Goal: Task Accomplishment & Management: Manage account settings

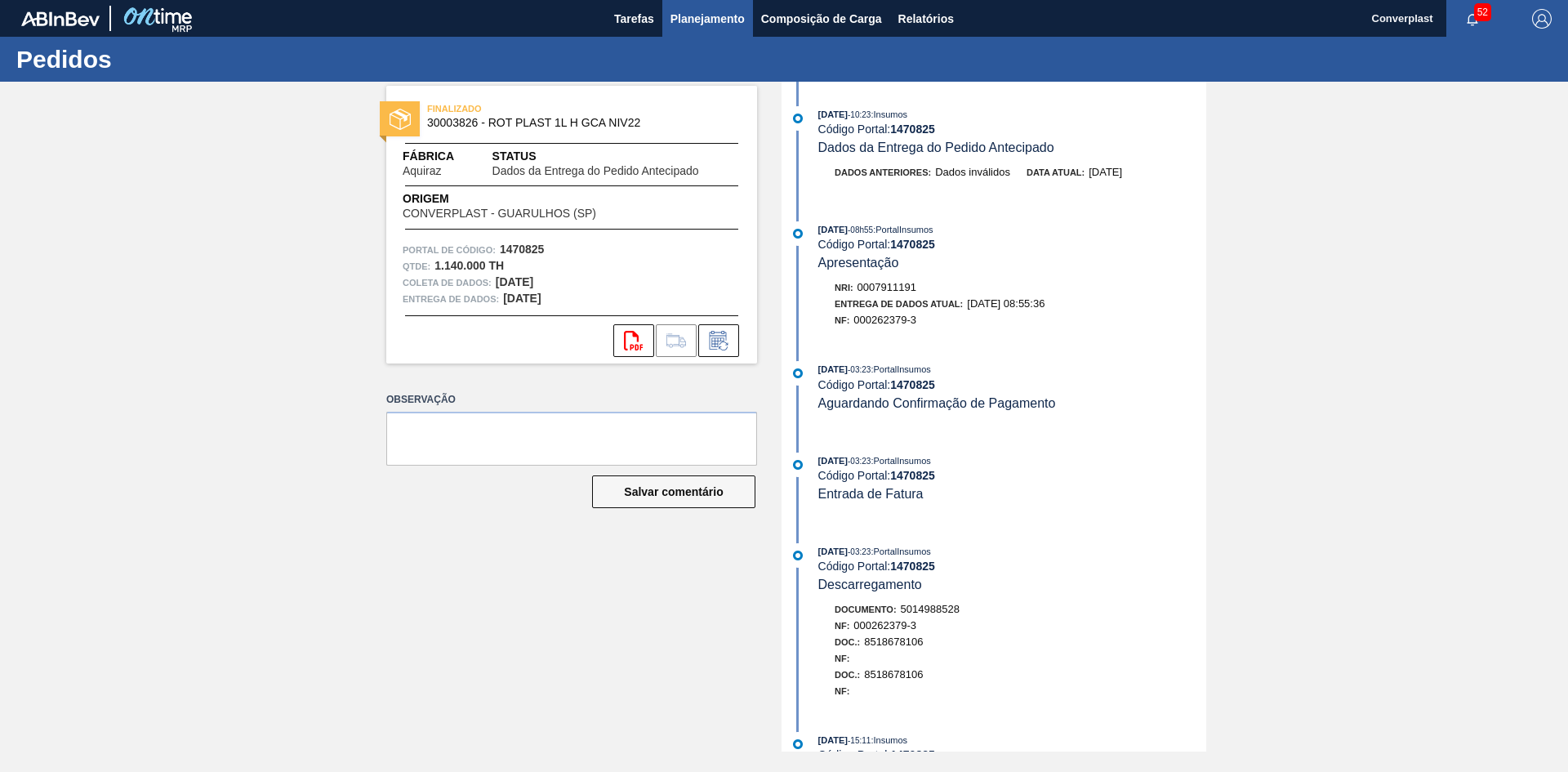
click at [703, 28] on font "Planejamento" at bounding box center [707, 19] width 74 height 19
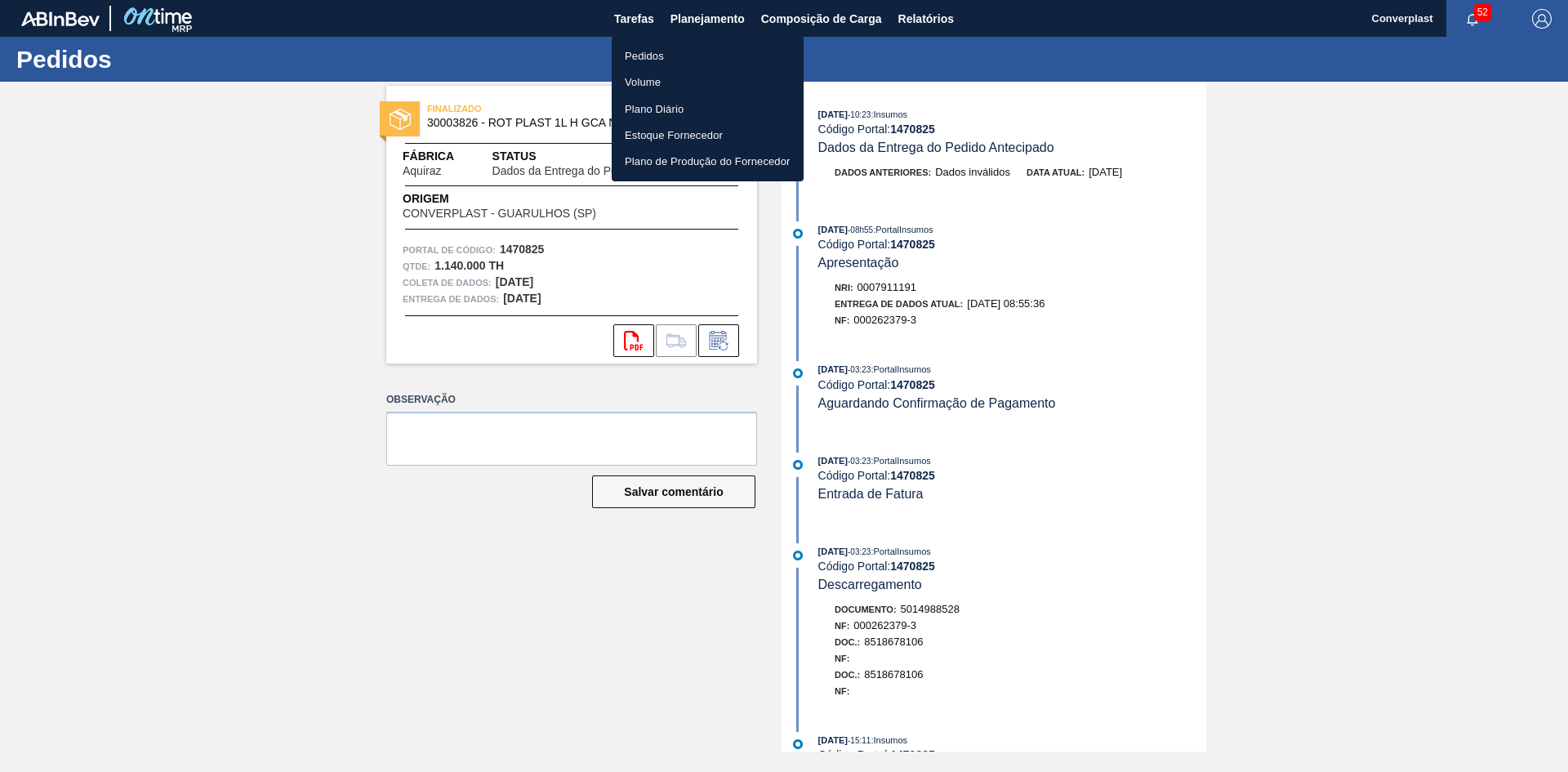
click at [661, 55] on font "Pedidos" at bounding box center [644, 56] width 39 height 12
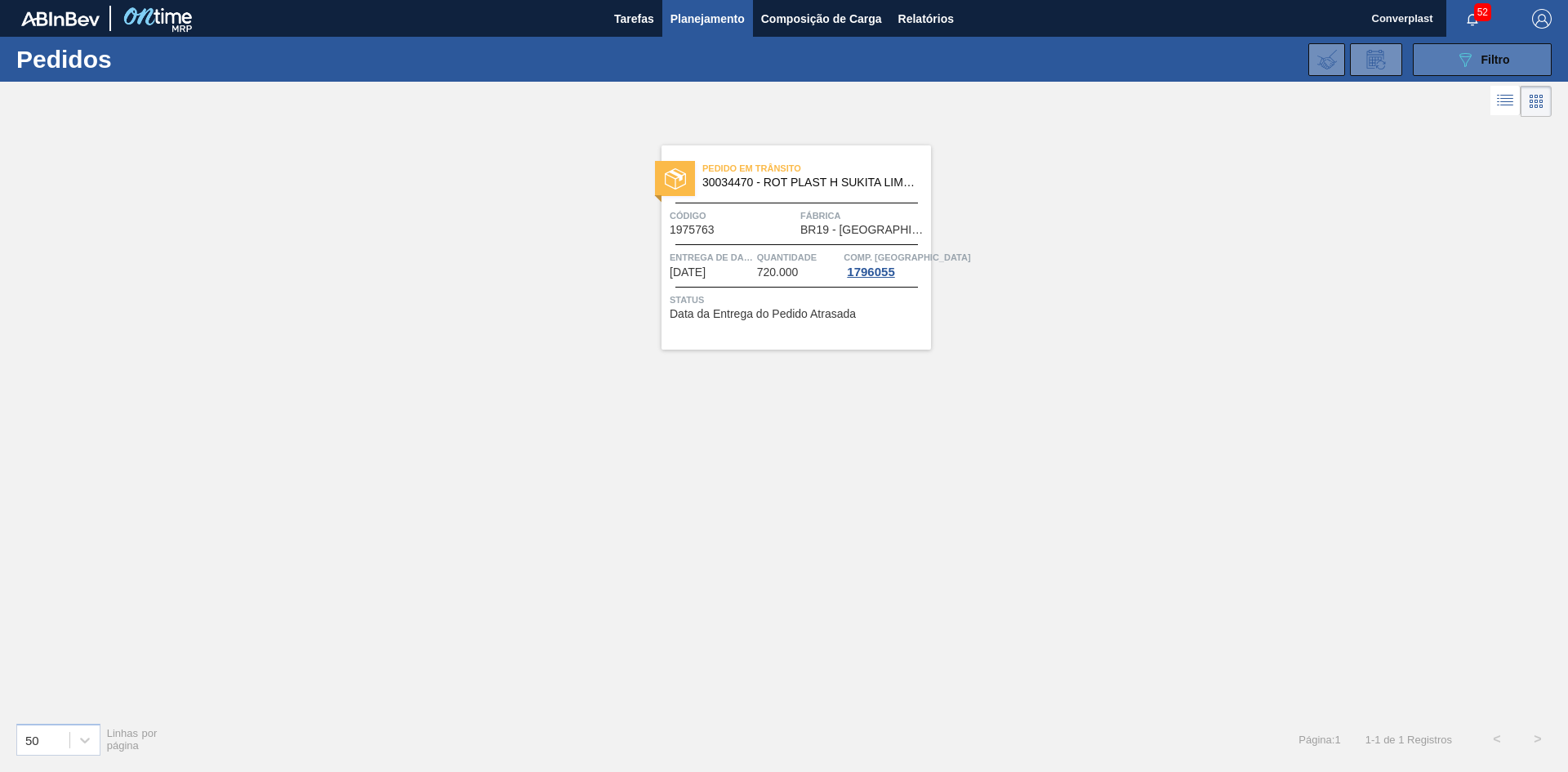
click at [1448, 58] on button "089F7B8B-B2A5-4AFE-B5C0-19BA573D28AC Filtro" at bounding box center [1482, 59] width 139 height 33
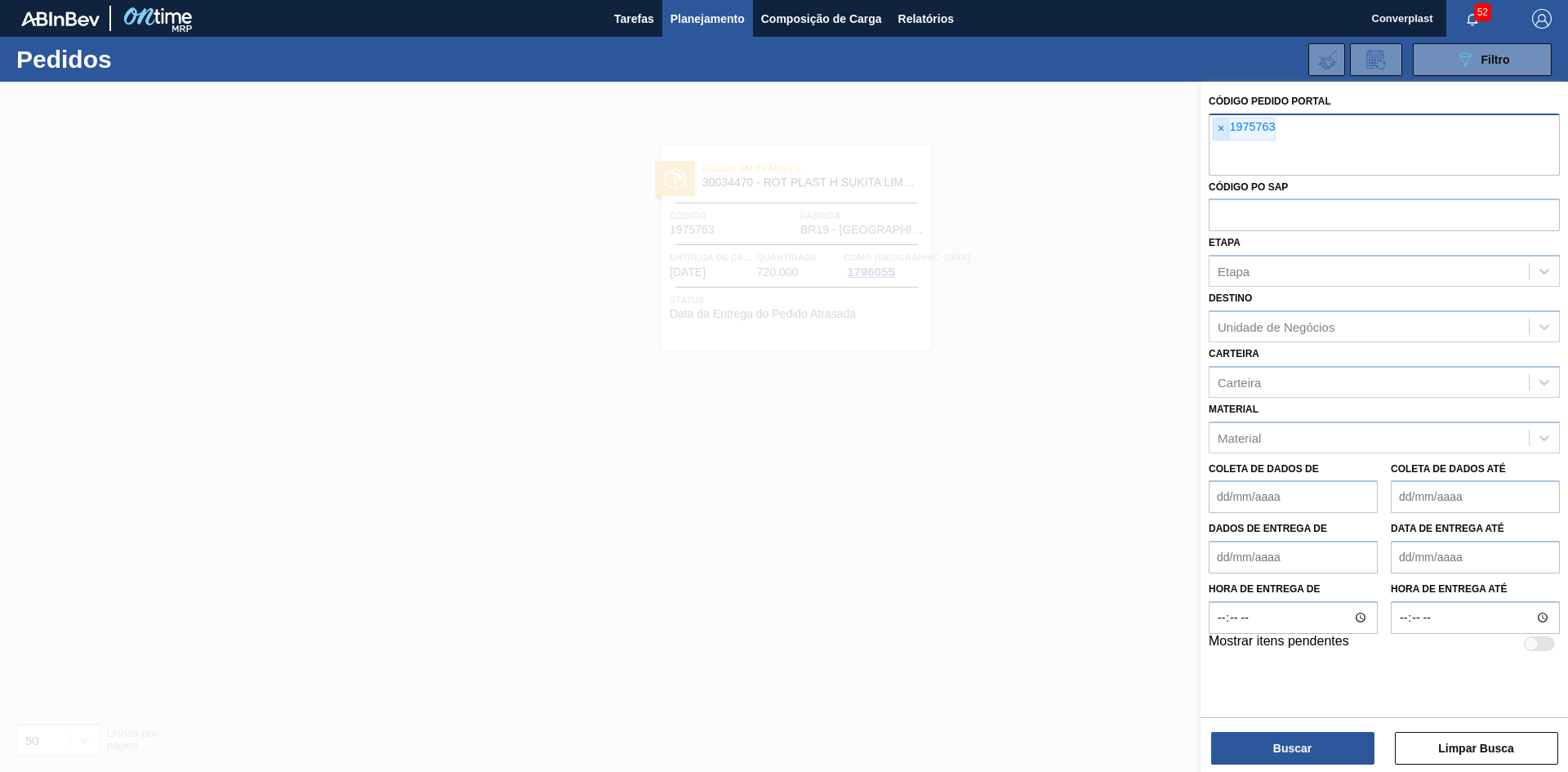
click at [1220, 132] on font "×" at bounding box center [1221, 128] width 7 height 13
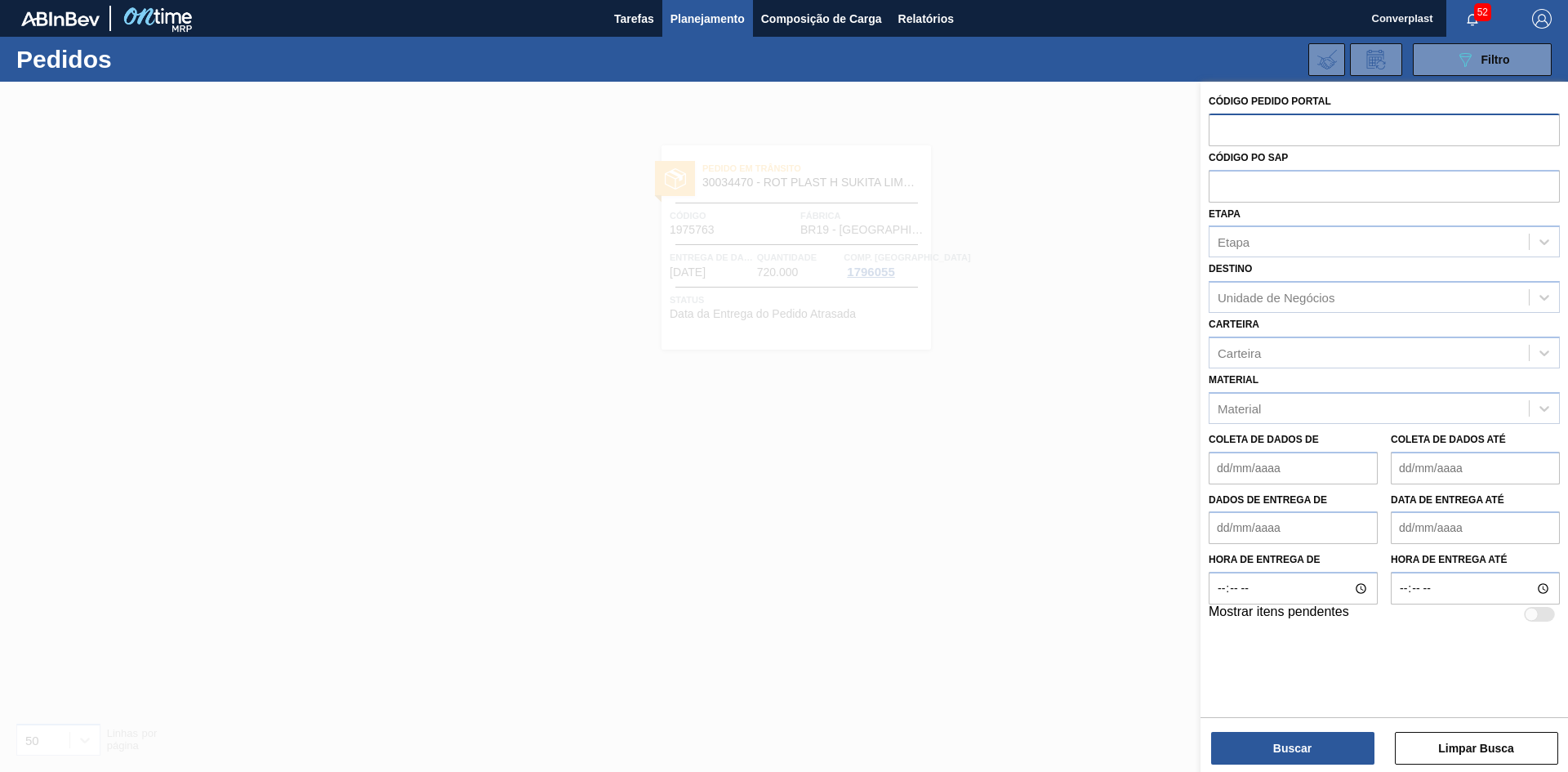
paste input "text"
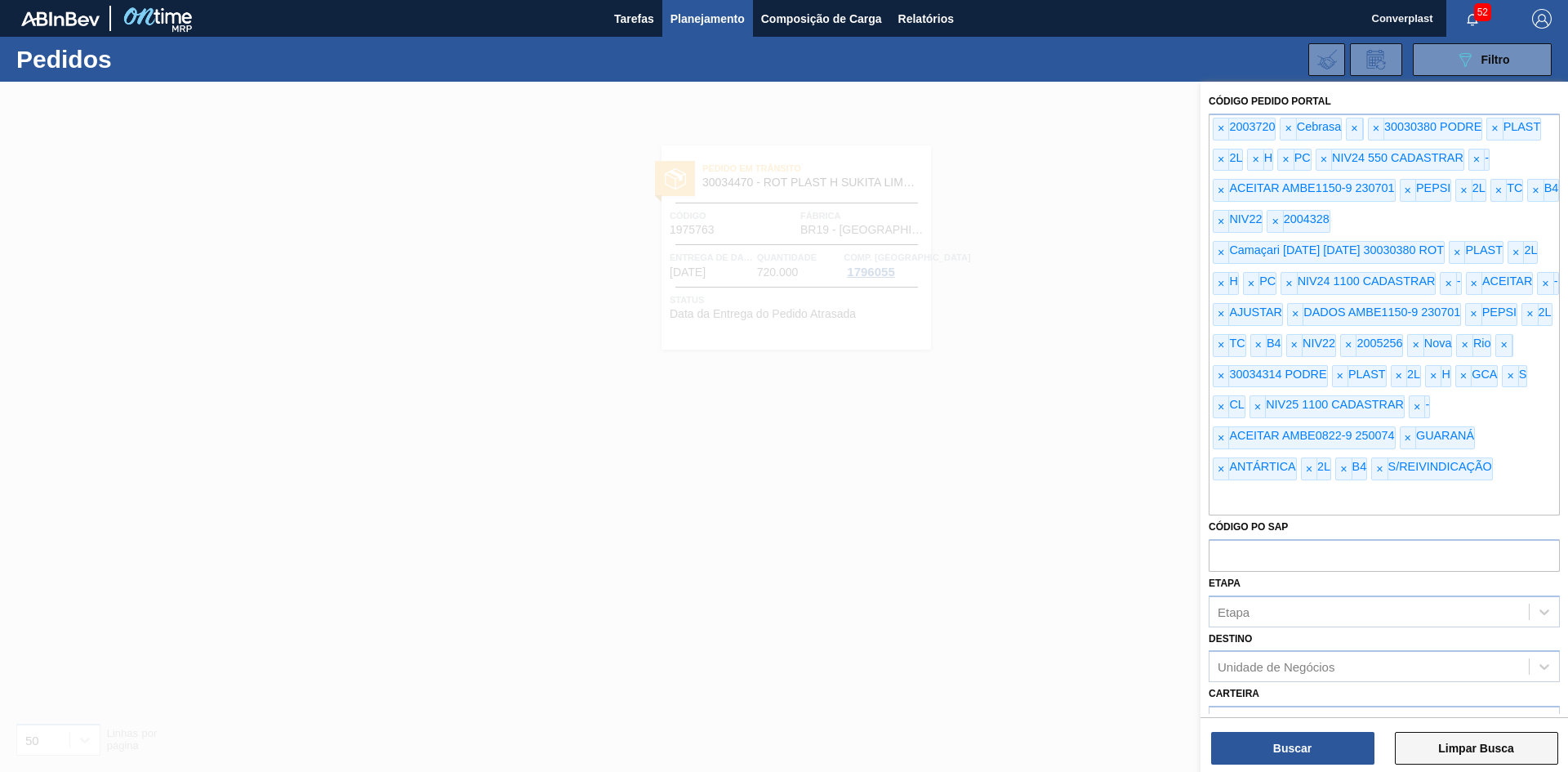
click at [1444, 749] on font "Limpar Busca" at bounding box center [1476, 747] width 76 height 13
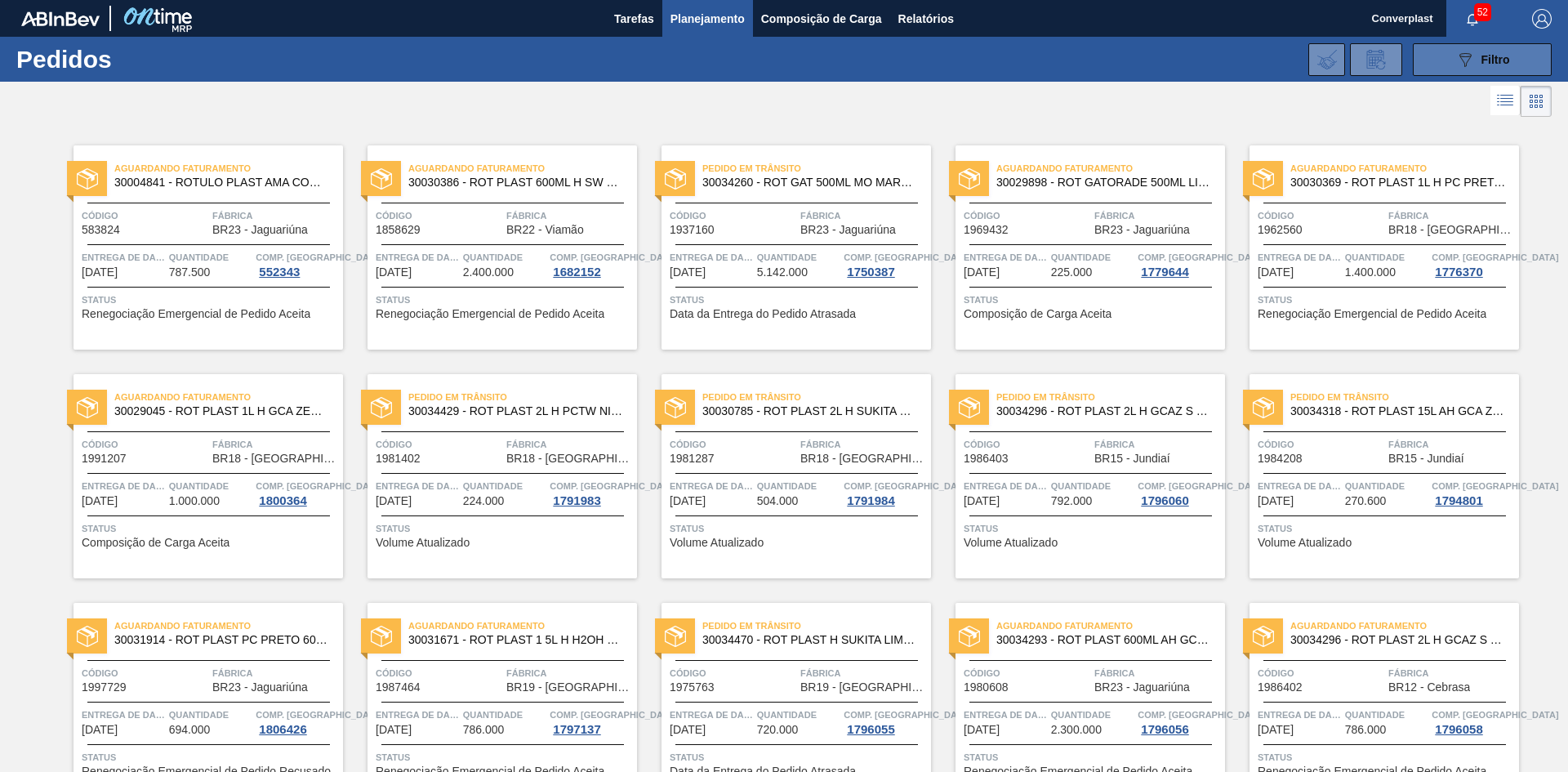
drag, startPoint x: 1422, startPoint y: 61, endPoint x: 1412, endPoint y: 64, distance: 10.4
click at [1422, 61] on button "089F7B8B-B2A5-4AFE-B5C0-19BA573D28AC Filtro" at bounding box center [1482, 59] width 139 height 33
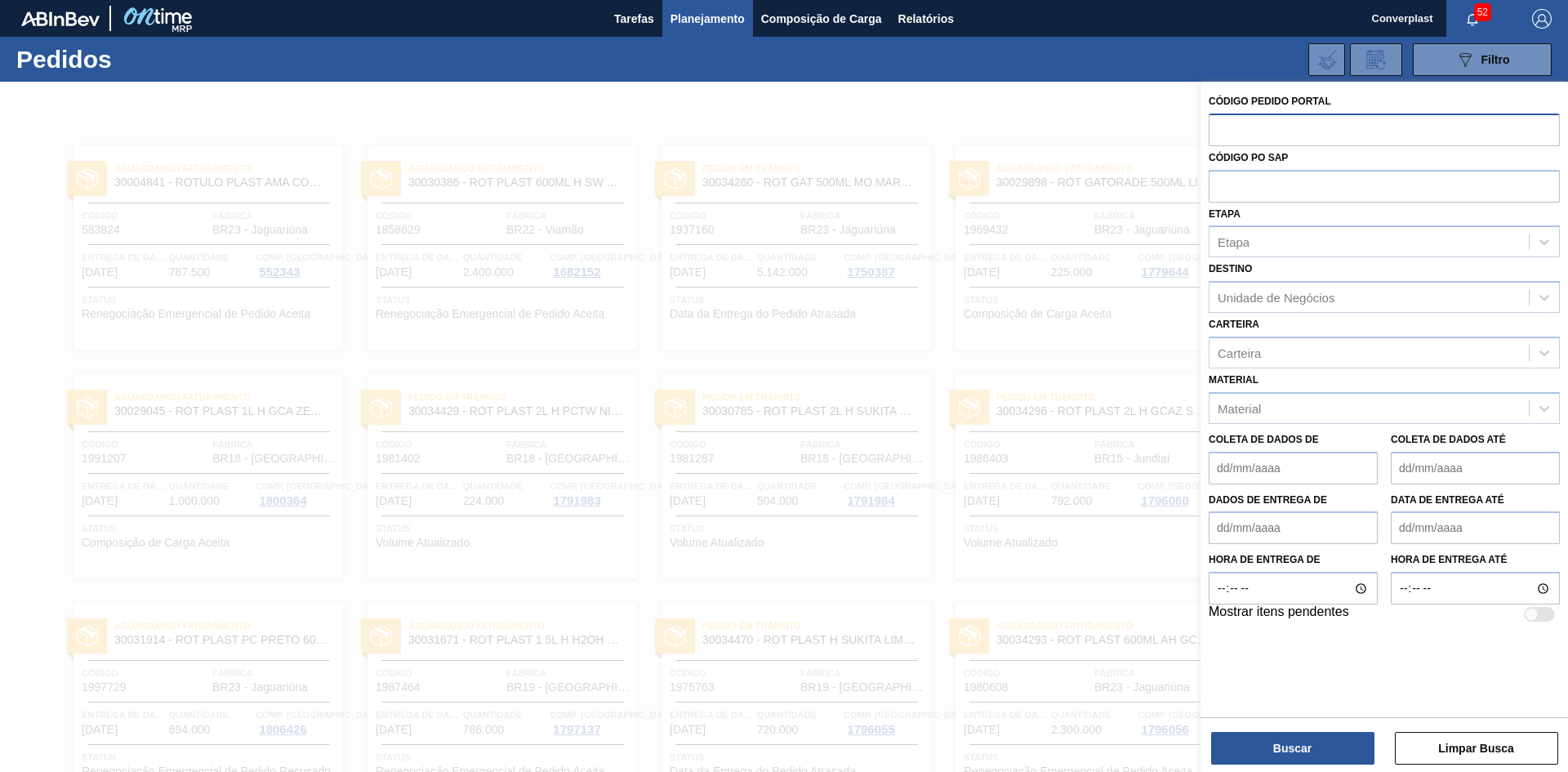
click at [1225, 138] on input "text" at bounding box center [1384, 129] width 351 height 31
paste input "text"
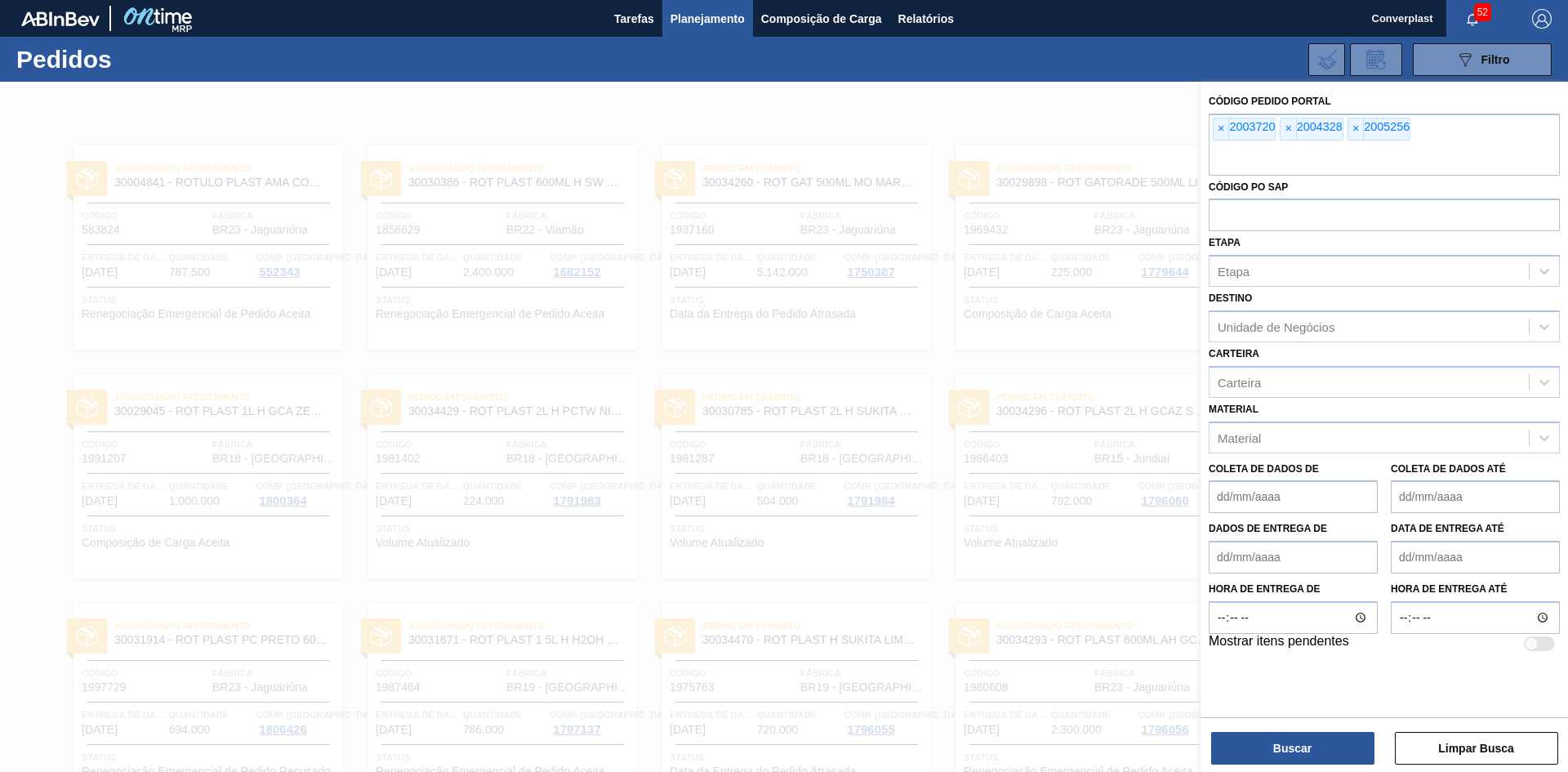
click at [1219, 729] on div "Buscar Limpar Busca" at bounding box center [1384, 740] width 367 height 46
click at [1220, 747] on button "Buscar" at bounding box center [1292, 748] width 163 height 33
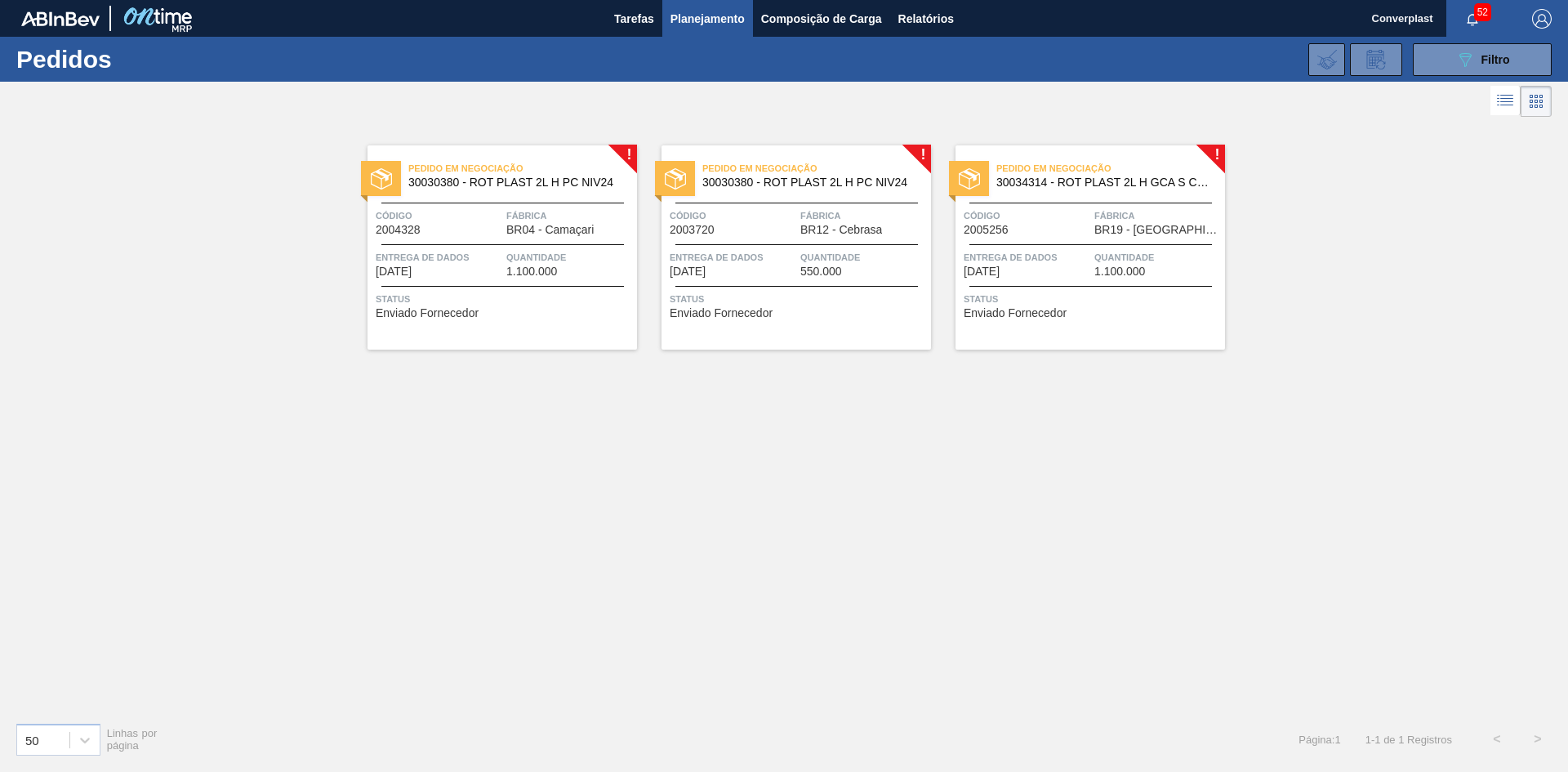
click at [535, 323] on div "Pedido em Negociação 30030380 - ROT PLAST 2L H PC NIV24 Código 2004328 Fábrica …" at bounding box center [502, 247] width 269 height 204
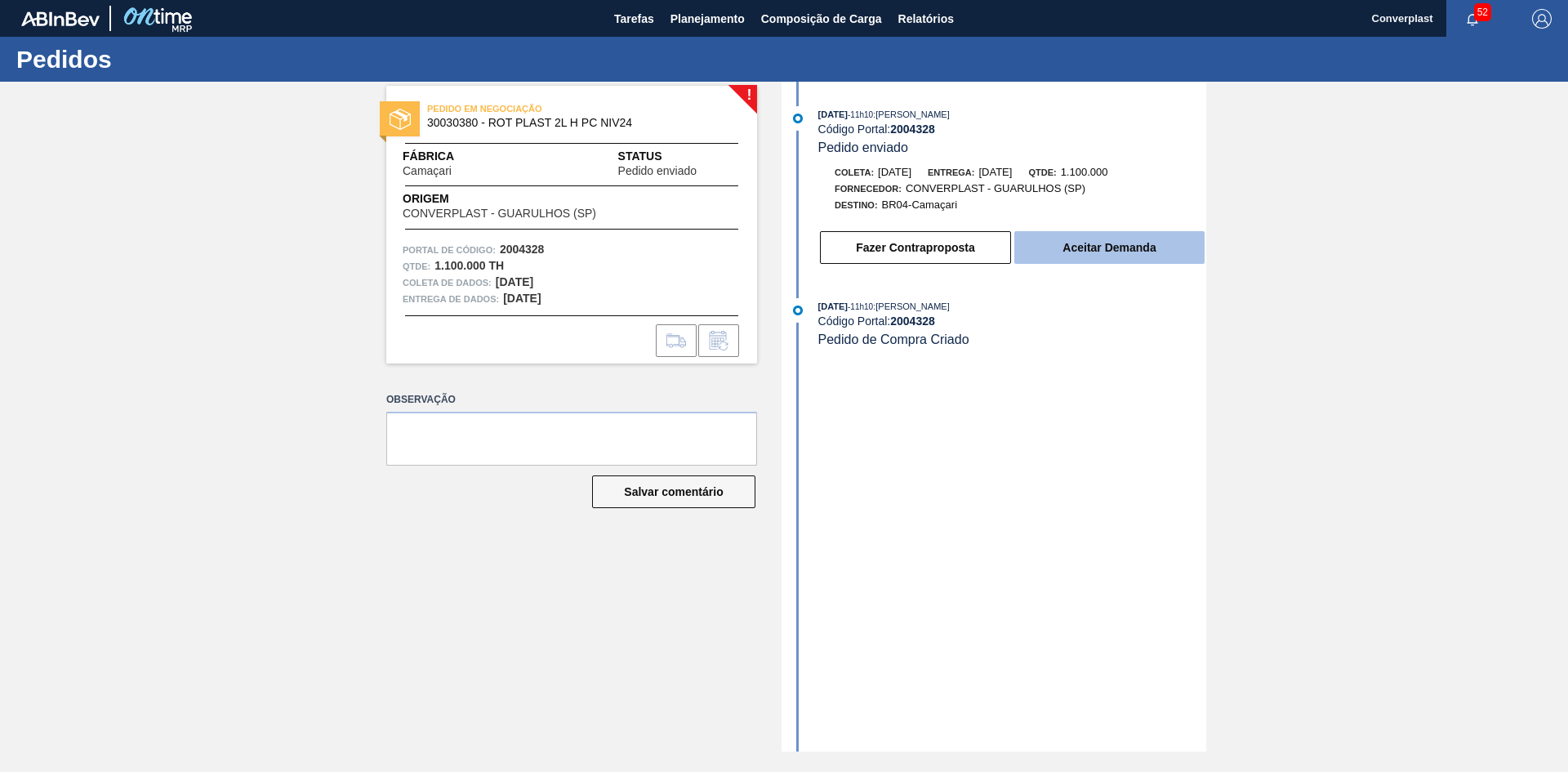
click at [1050, 247] on button "Aceitar Demanda" at bounding box center [1109, 247] width 190 height 33
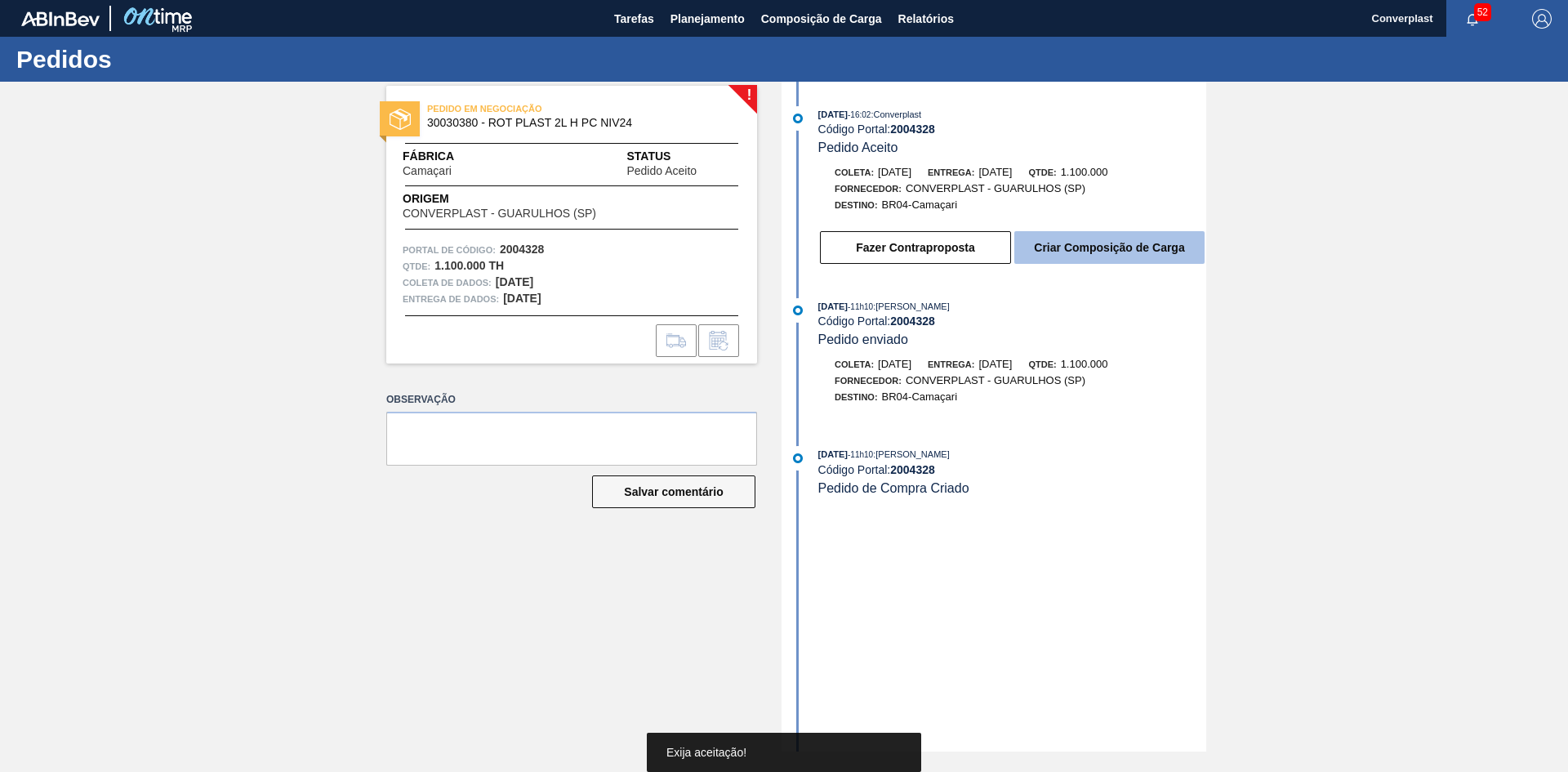
click at [1081, 245] on font "Criar Composição de Carga" at bounding box center [1109, 247] width 151 height 13
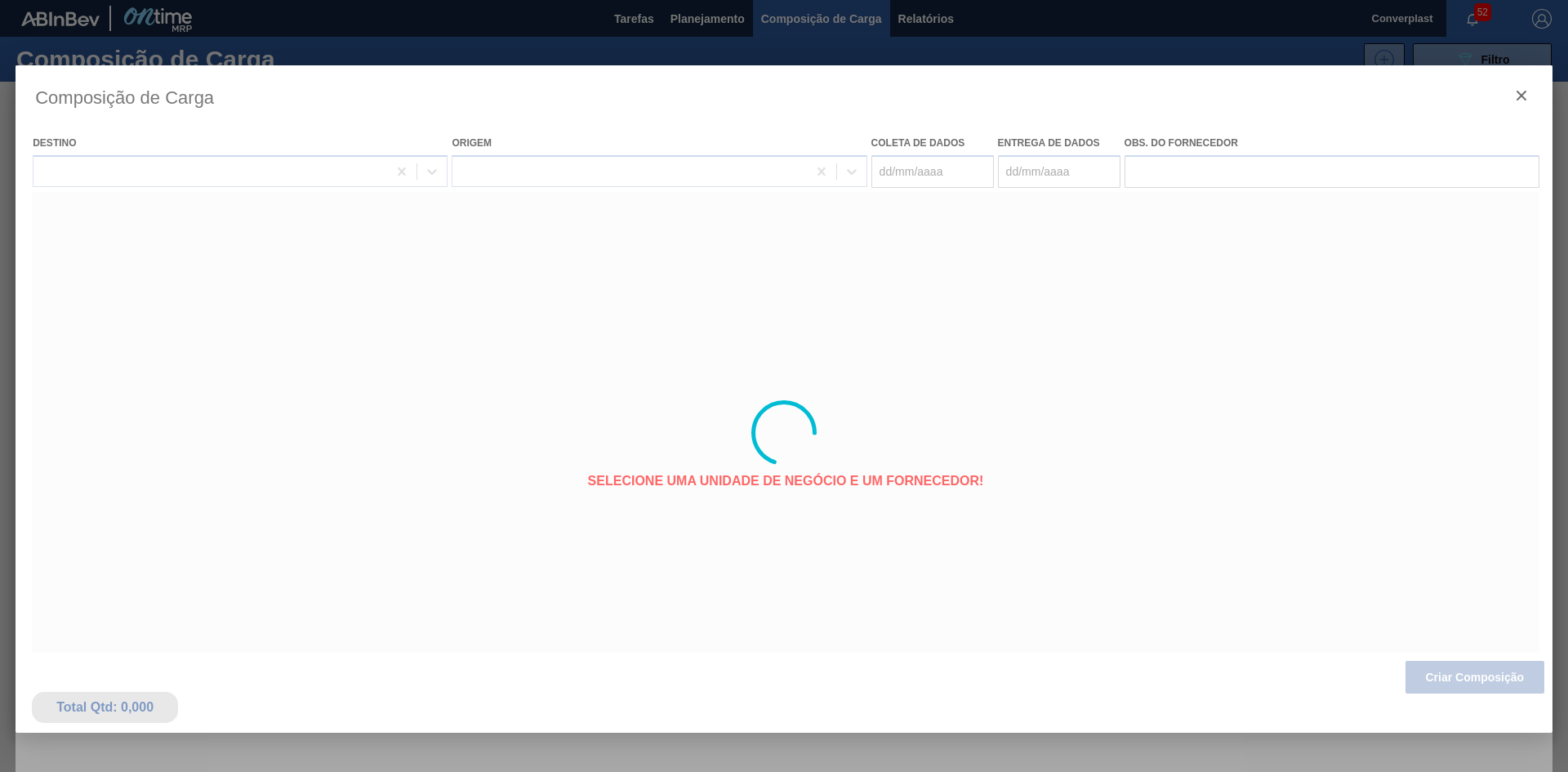
type coleta "[DATE]"
type entrega "[DATE]"
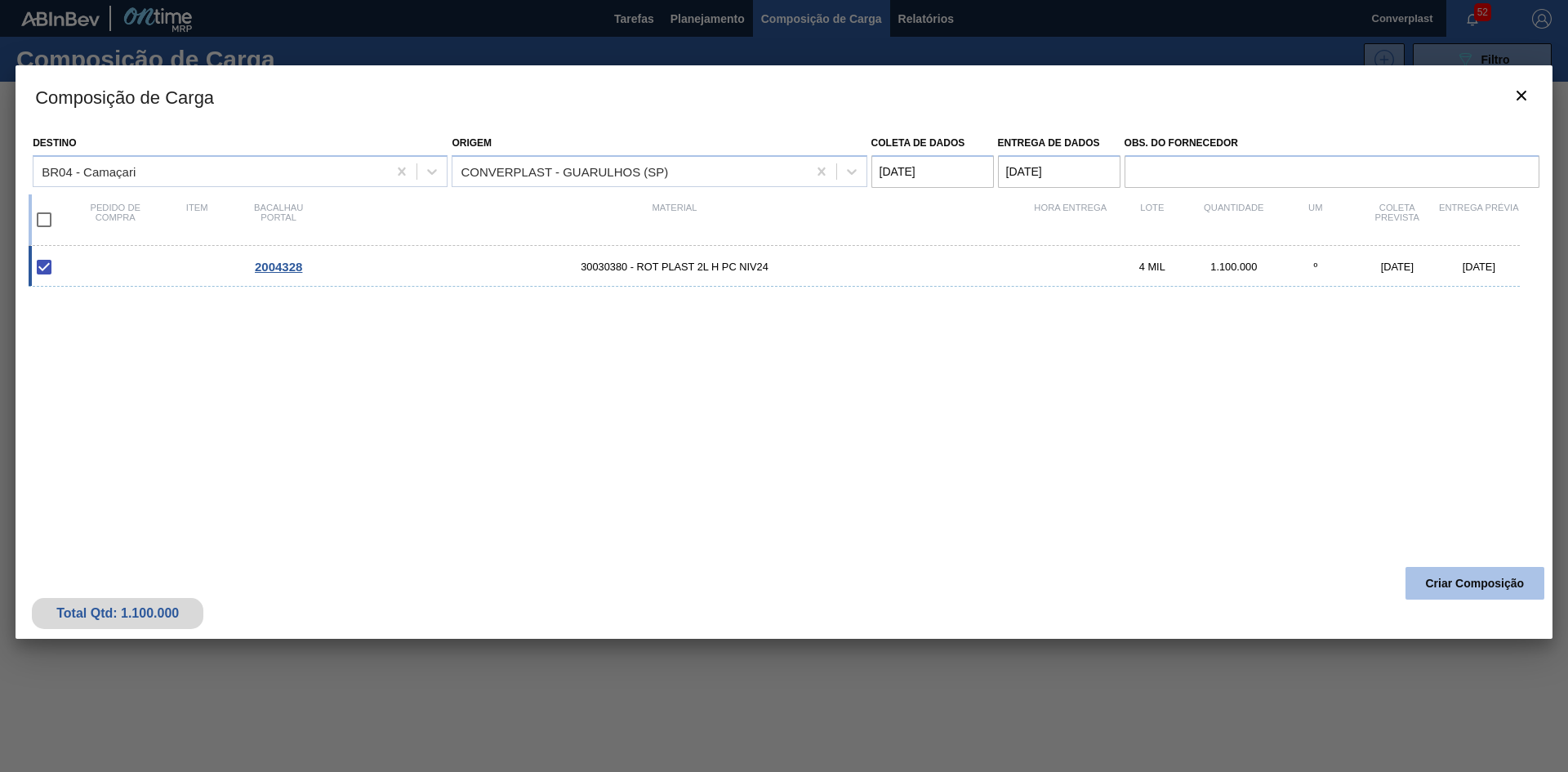
click at [1438, 581] on font "Criar Composição" at bounding box center [1475, 582] width 99 height 13
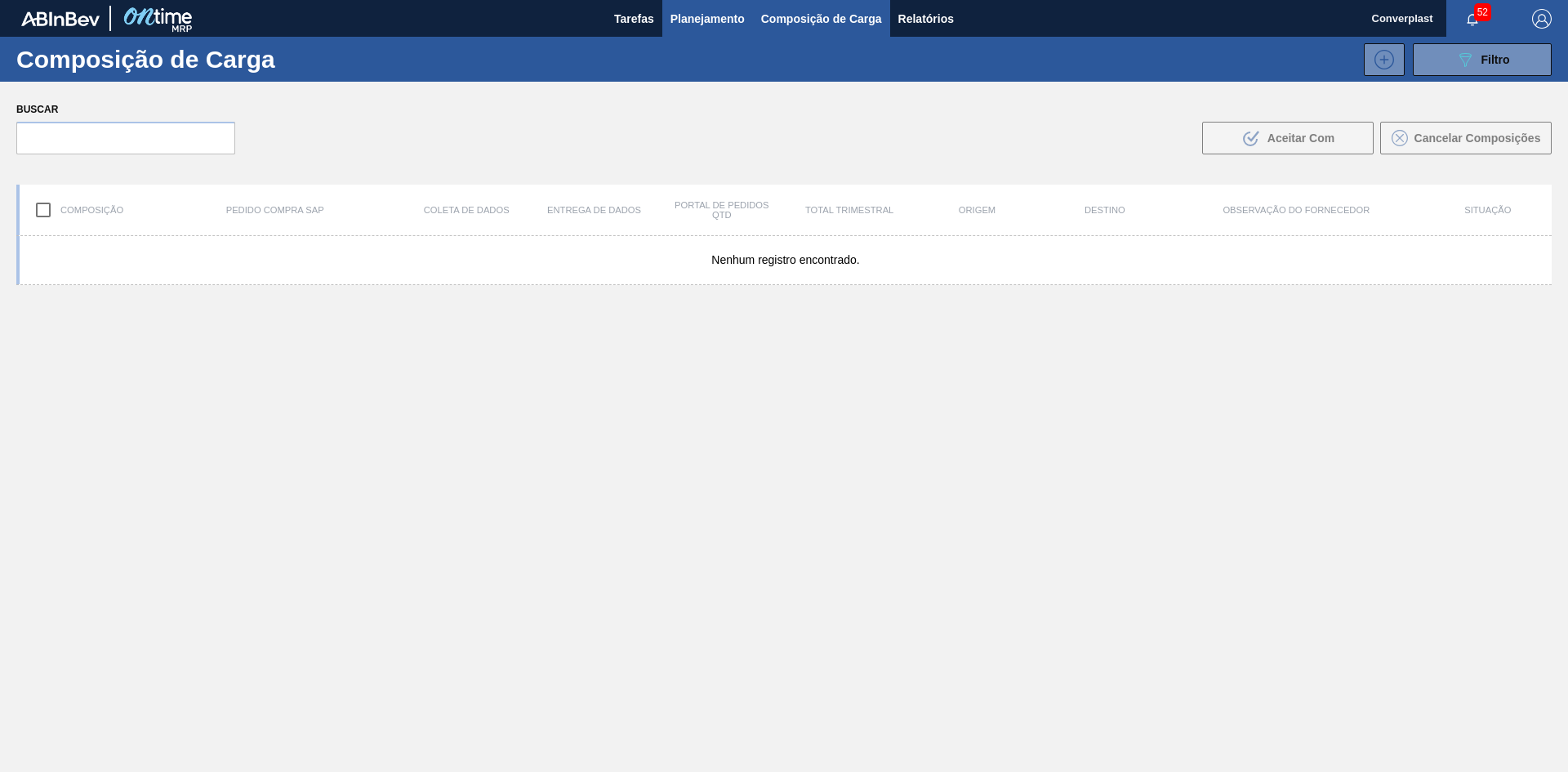
click at [694, 9] on font "Planejamento" at bounding box center [707, 19] width 74 height 19
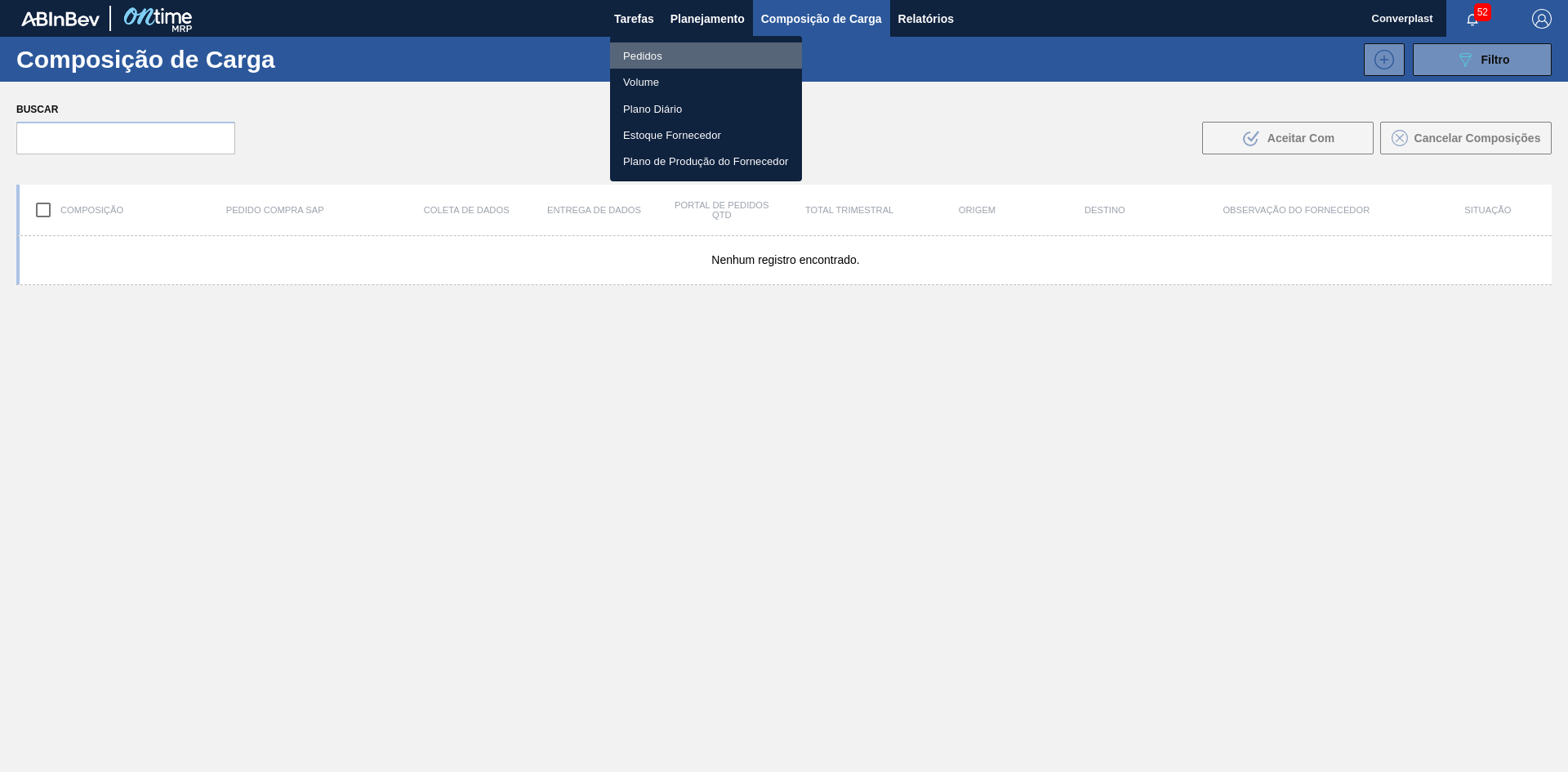
click at [672, 58] on li "Pedidos" at bounding box center [706, 55] width 192 height 26
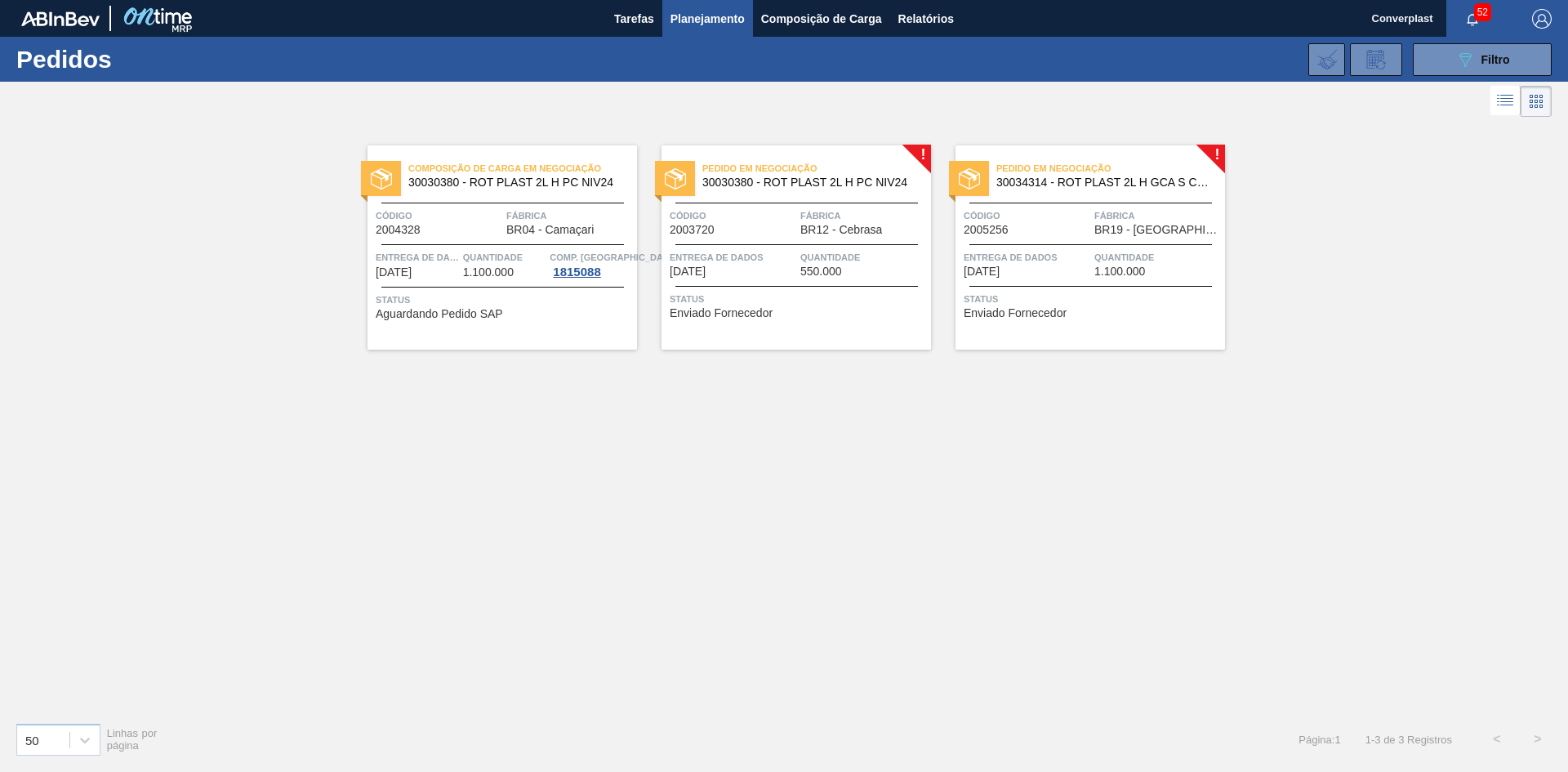
click at [699, 306] on font "Enviado Fornecedor" at bounding box center [721, 312] width 103 height 13
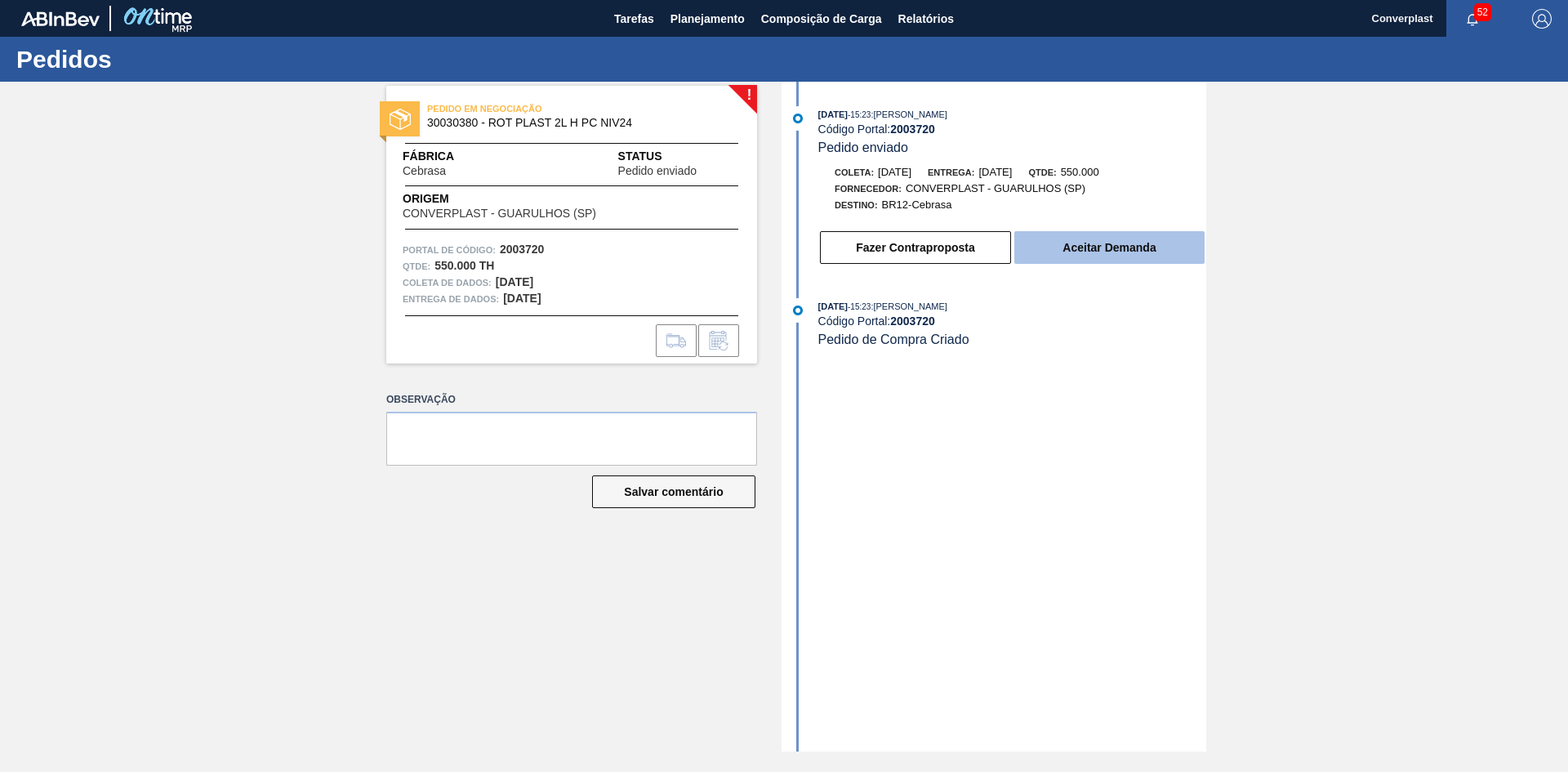
click at [1074, 248] on font "Aceitar Demanda" at bounding box center [1109, 247] width 93 height 13
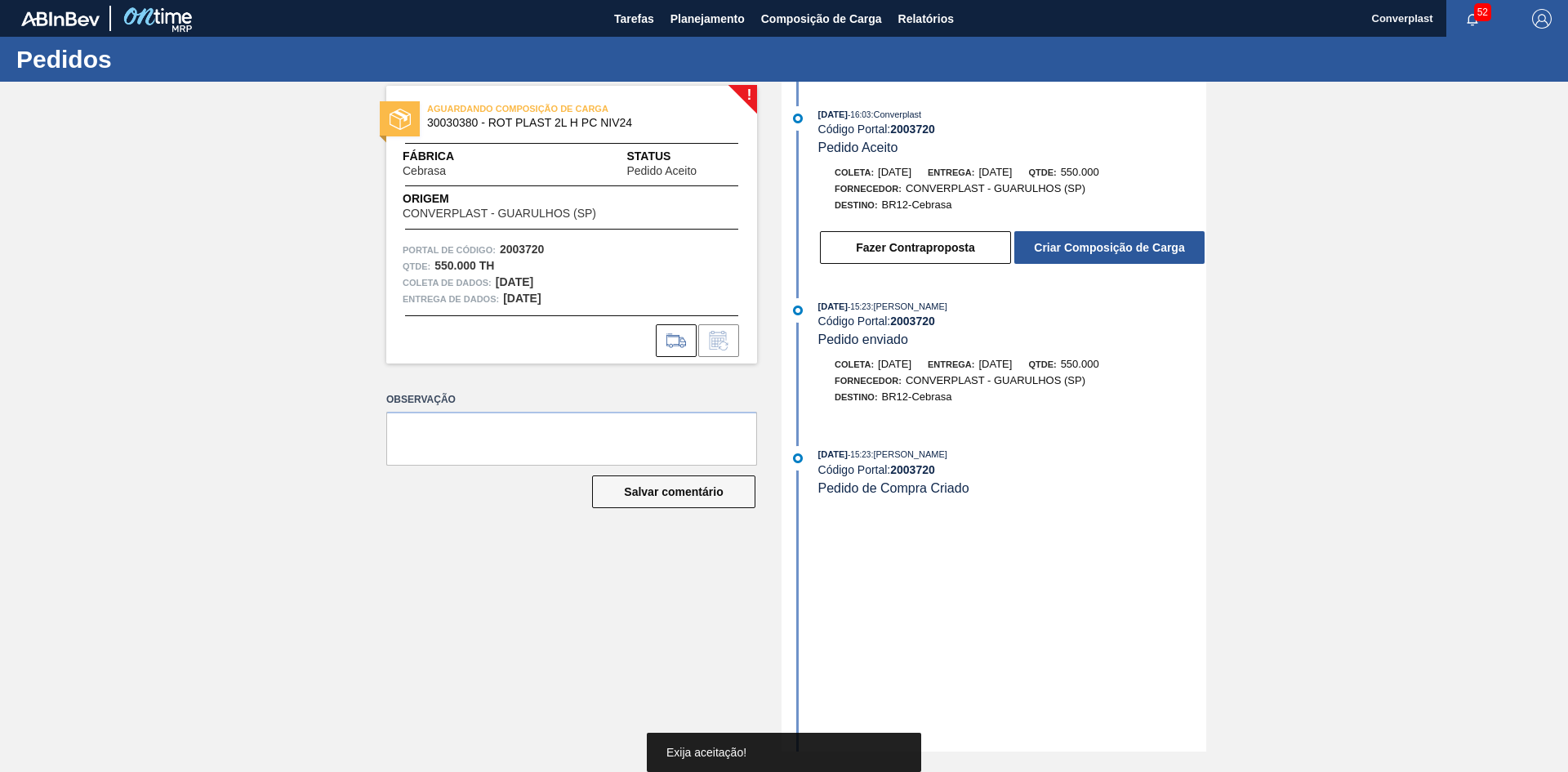
click at [1070, 244] on font "Criar Composição de Carga" at bounding box center [1109, 247] width 151 height 13
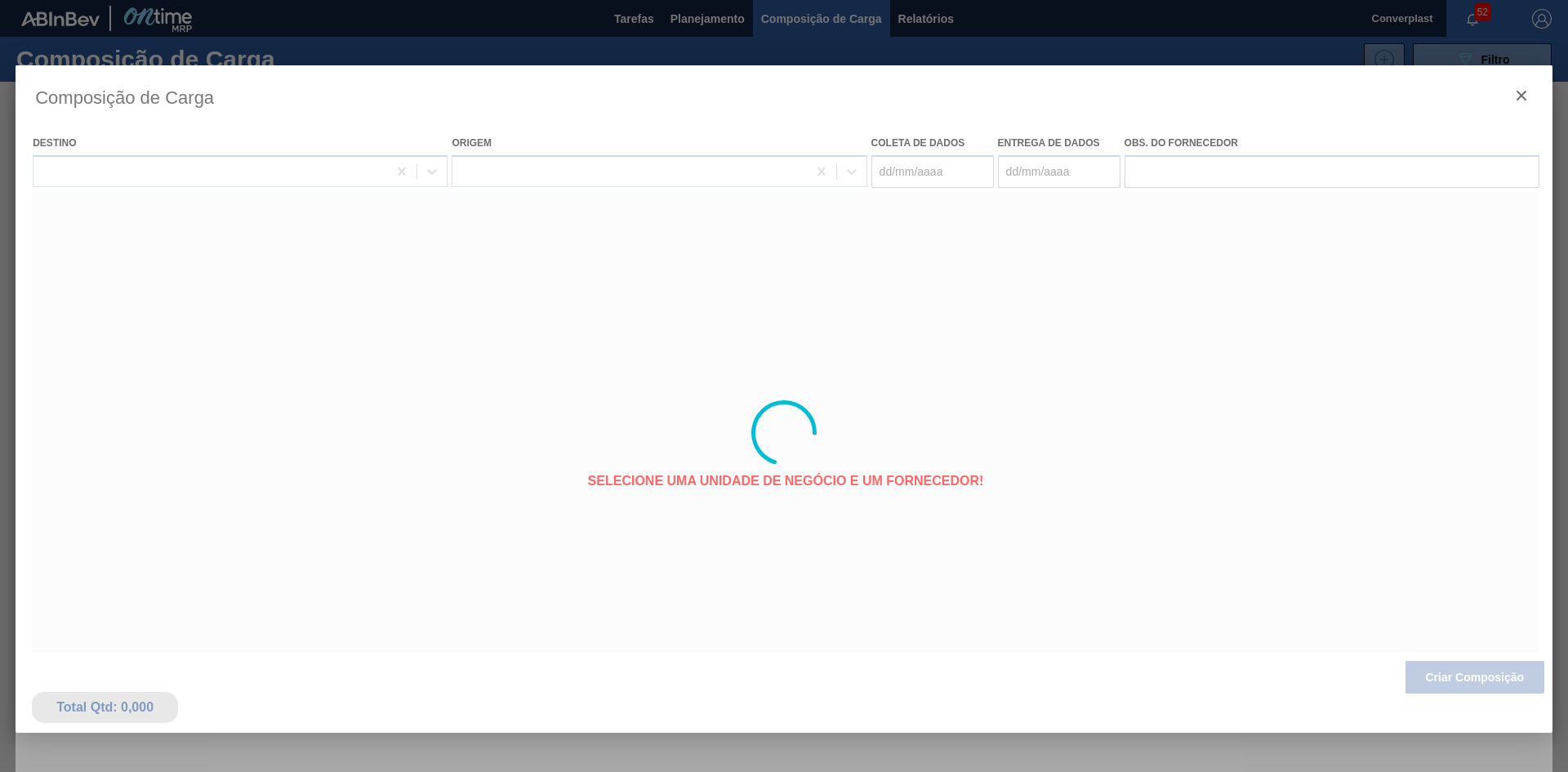
type coleta "[DATE]"
type entrega "[DATE]"
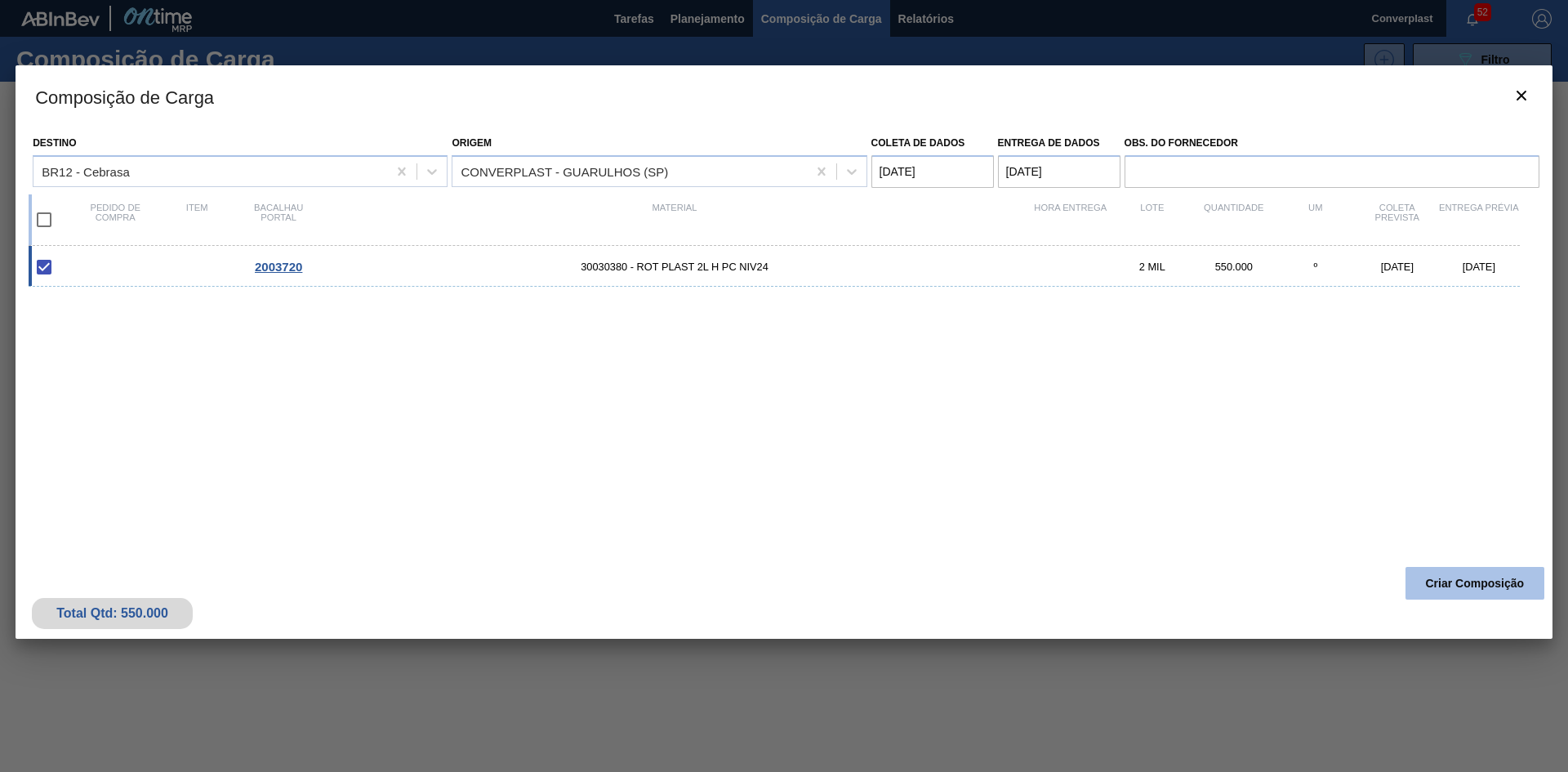
click at [1445, 585] on font "Criar Composição" at bounding box center [1475, 582] width 99 height 13
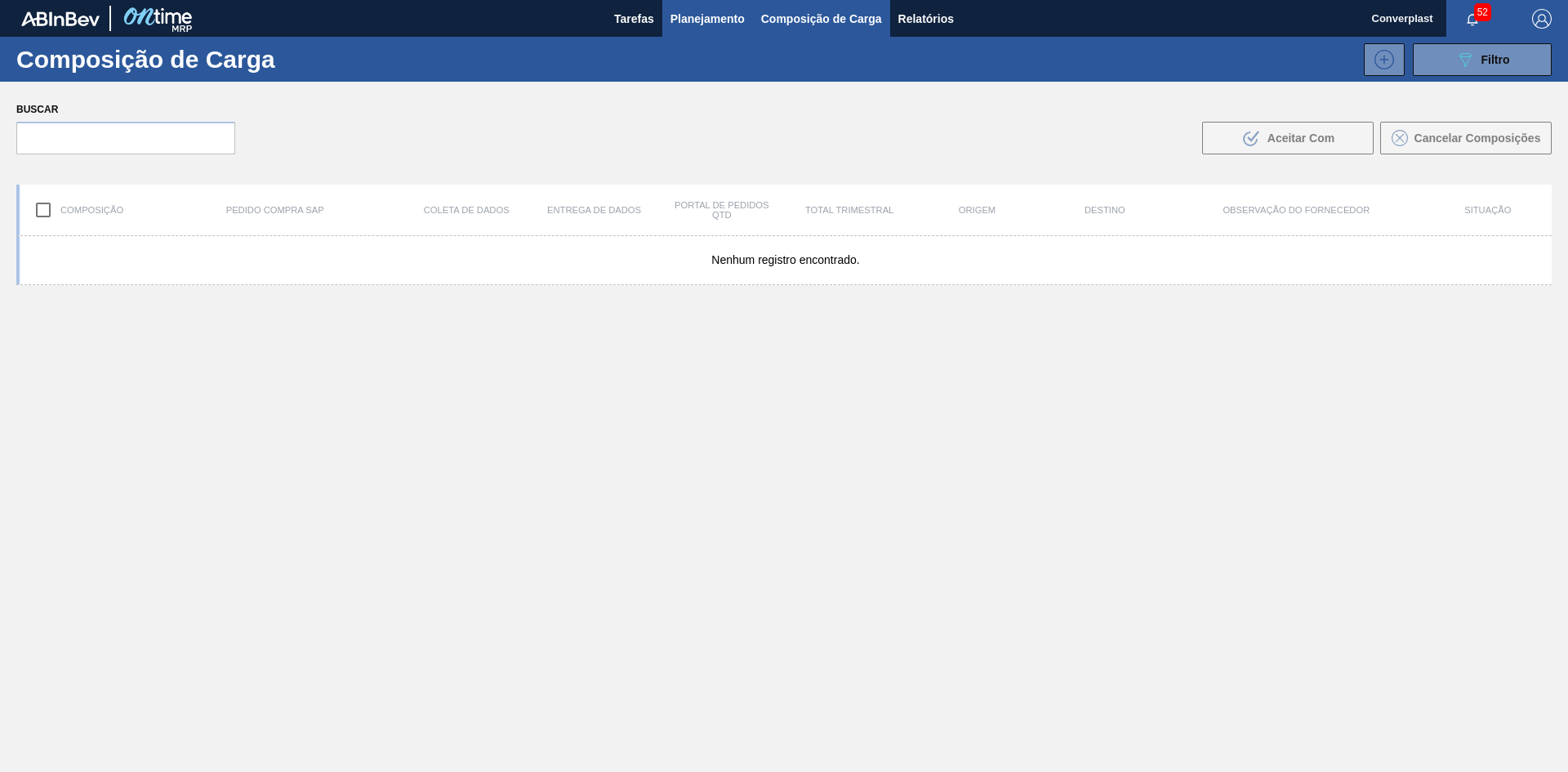
click at [693, 13] on font "Planejamento" at bounding box center [707, 18] width 74 height 13
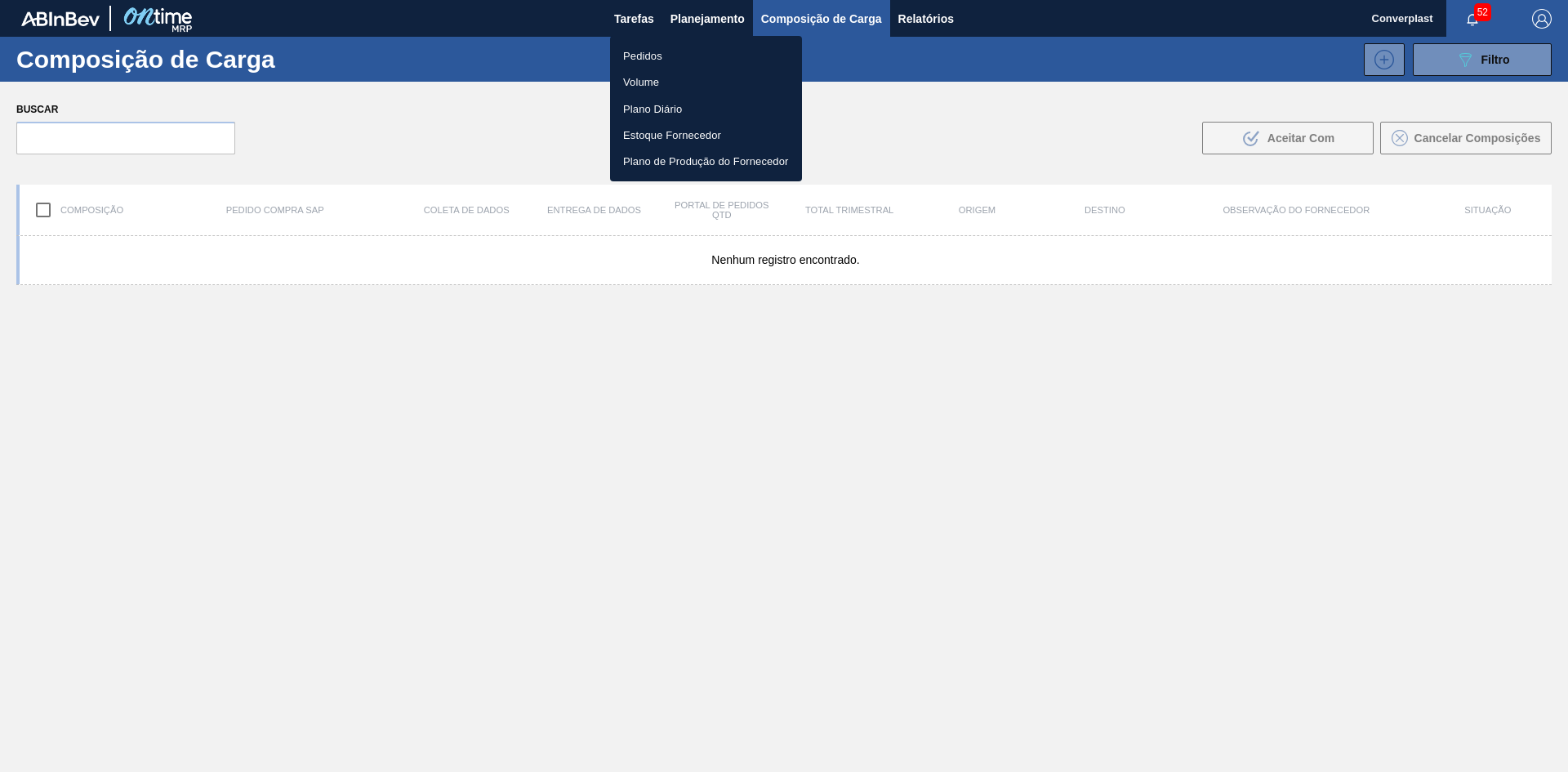
click at [680, 54] on li "Pedidos" at bounding box center [706, 55] width 192 height 26
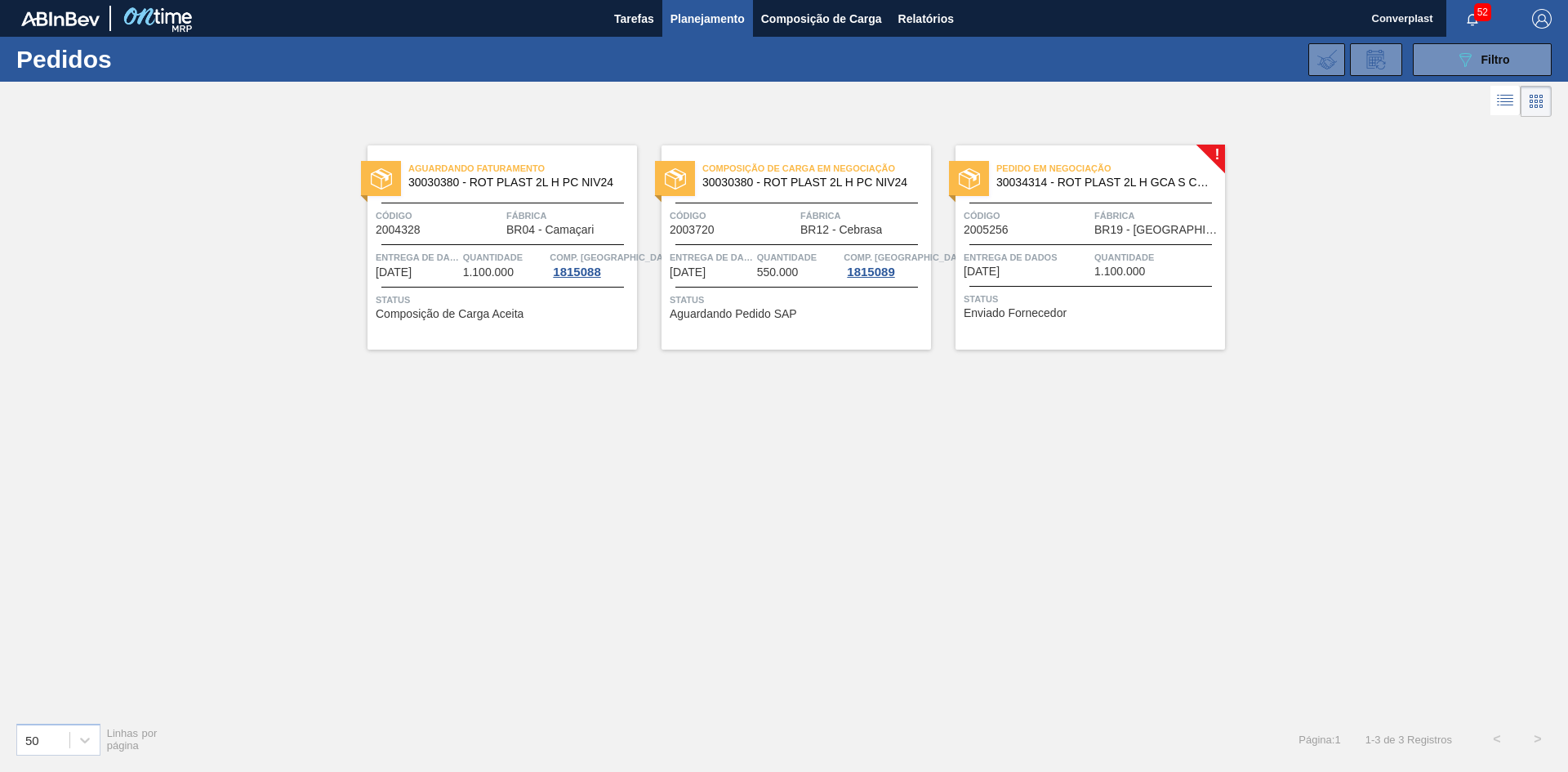
click at [938, 251] on link "! Pedido em Negociação 30034314 - ROT PLAST 2L H GCA S CL NIV25 Código 2005256 …" at bounding box center [1077, 247] width 294 height 204
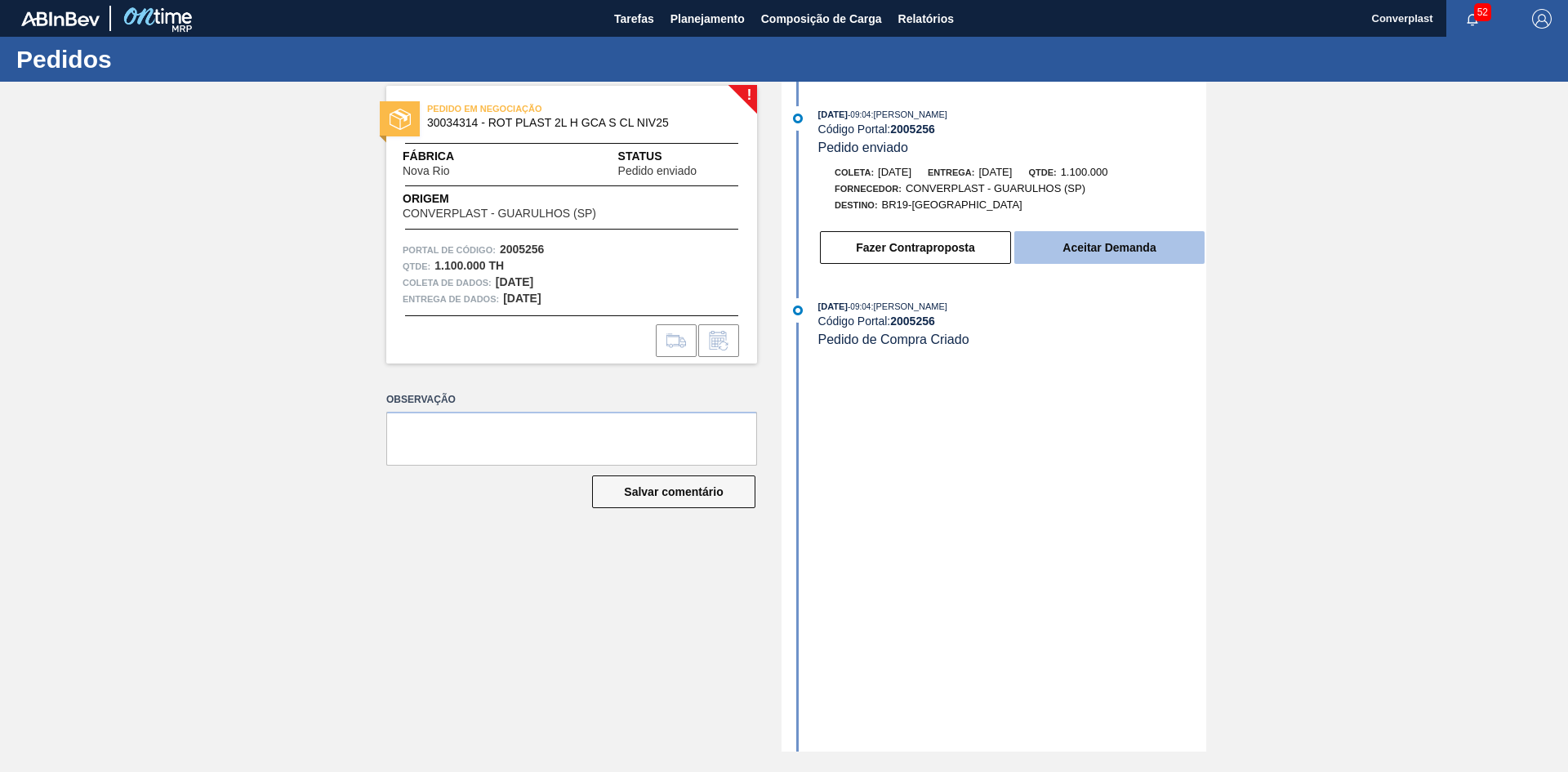
click at [1051, 245] on button "Aceitar Demanda" at bounding box center [1109, 247] width 190 height 33
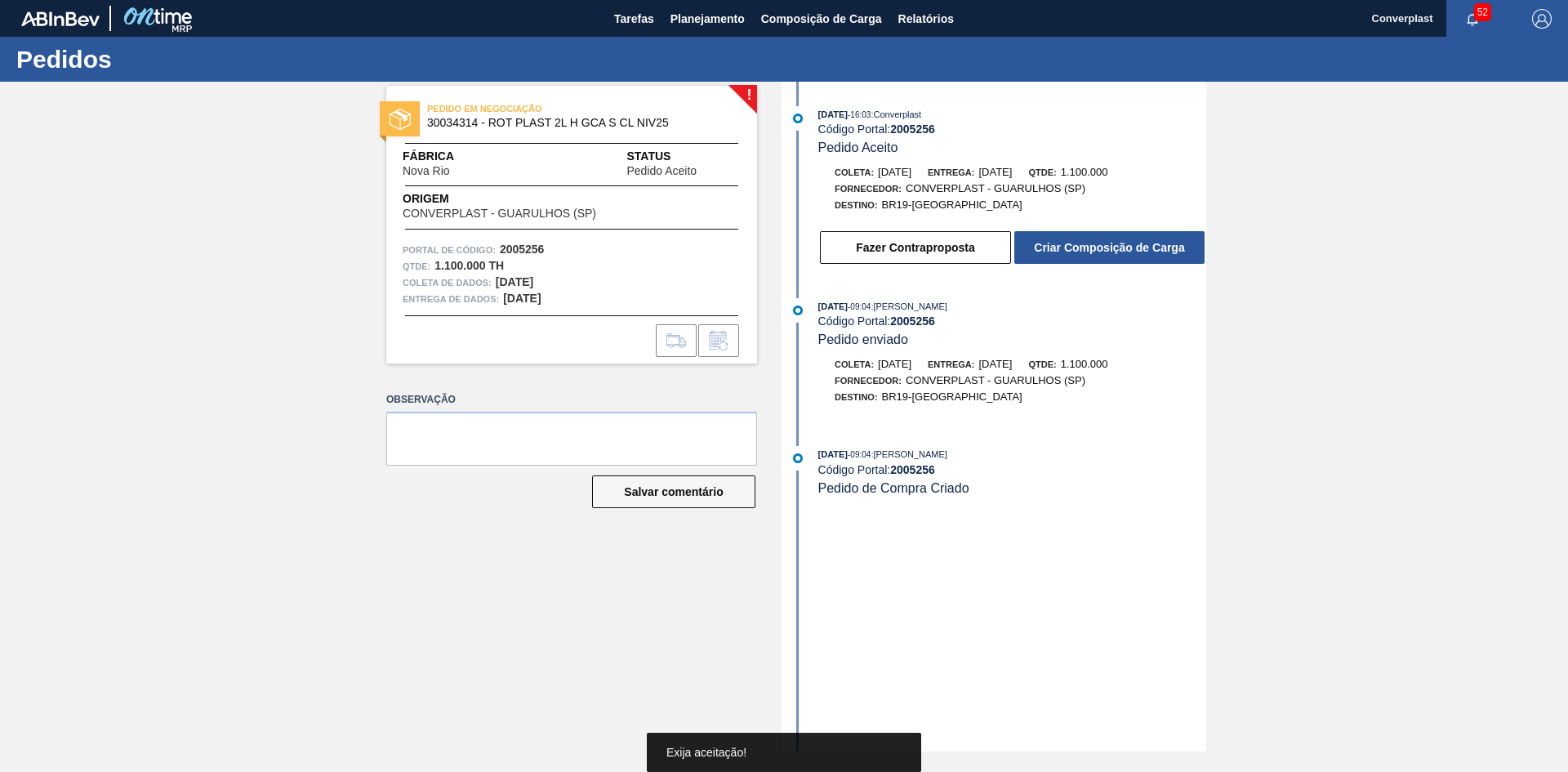
click at [1051, 245] on font "Criar Composição de Carga" at bounding box center [1109, 247] width 151 height 13
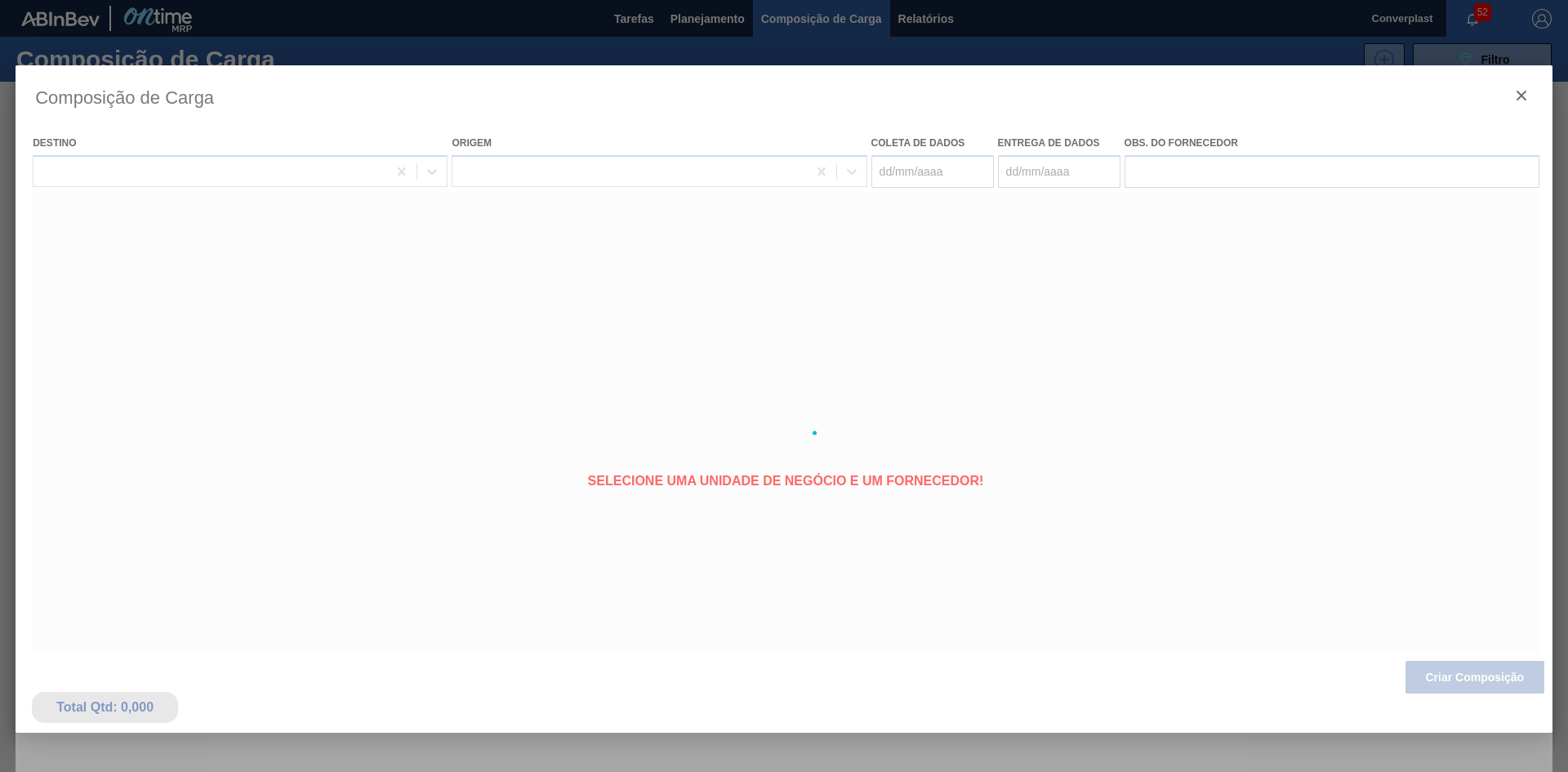
type coleta "[DATE]"
type entrega "[DATE]"
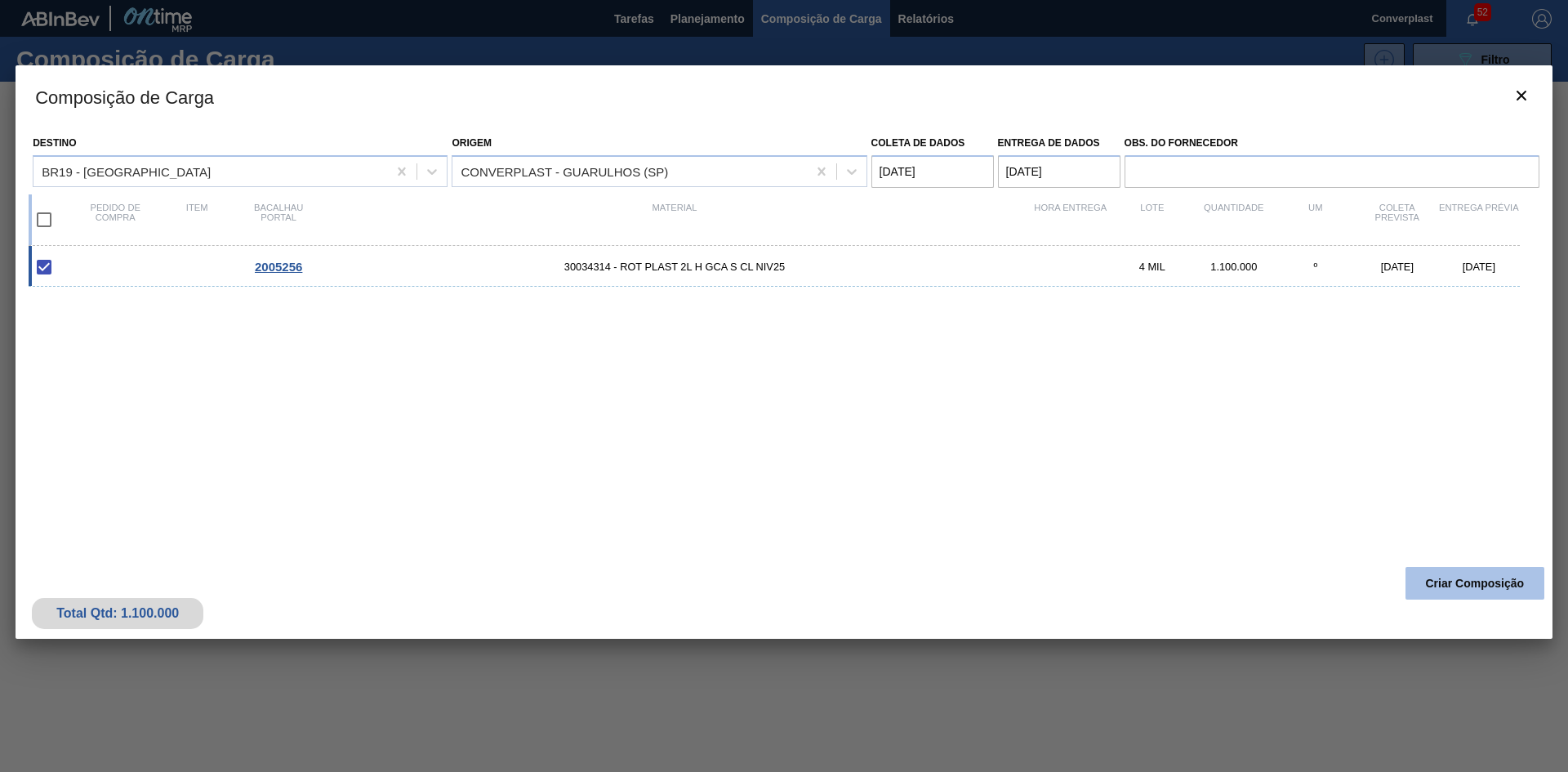
click at [1447, 588] on font "Criar Composição" at bounding box center [1475, 582] width 99 height 13
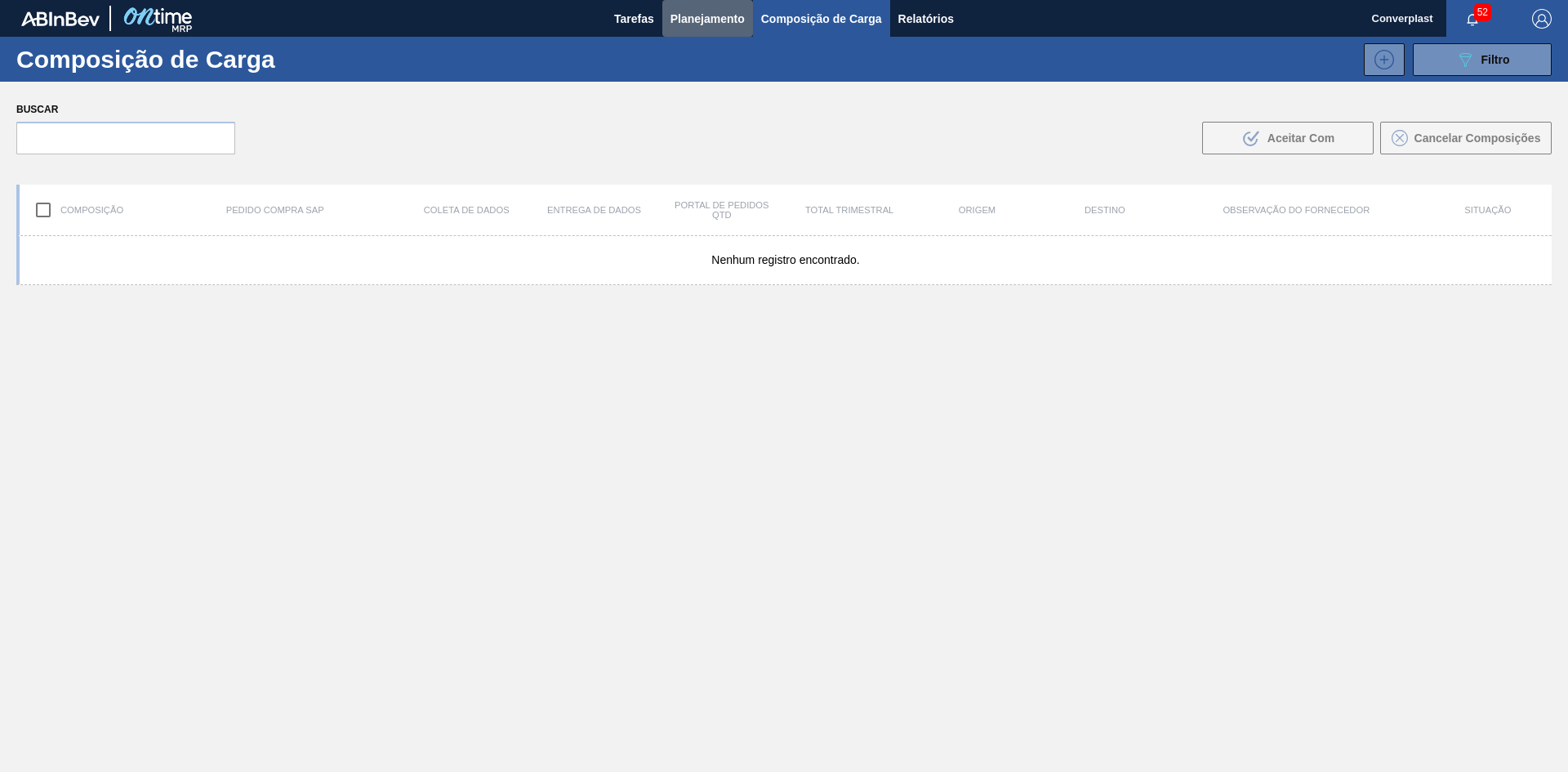
click at [674, 15] on font "Planejamento" at bounding box center [707, 18] width 74 height 13
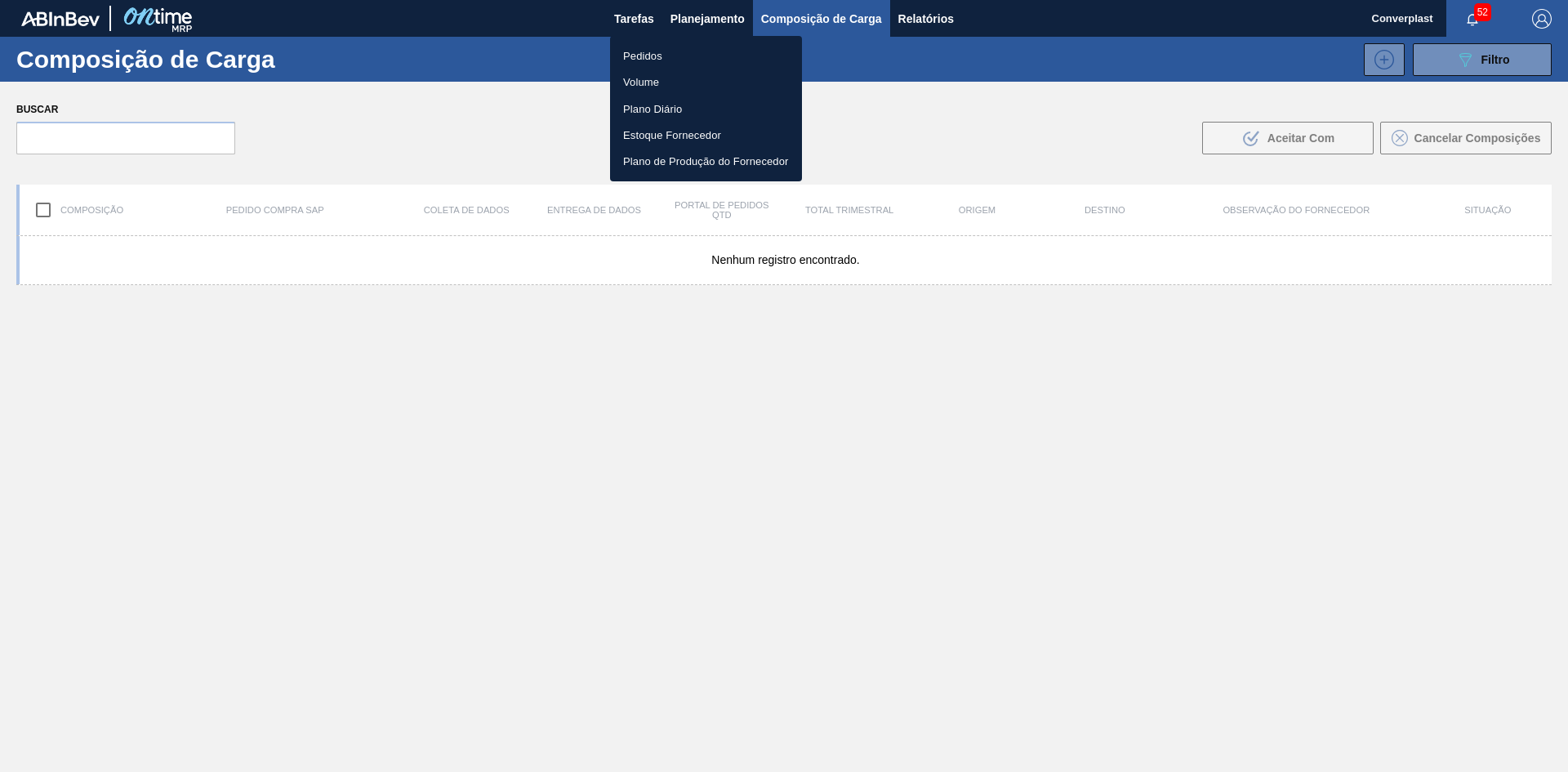
click at [645, 56] on font "Pedidos" at bounding box center [642, 56] width 39 height 12
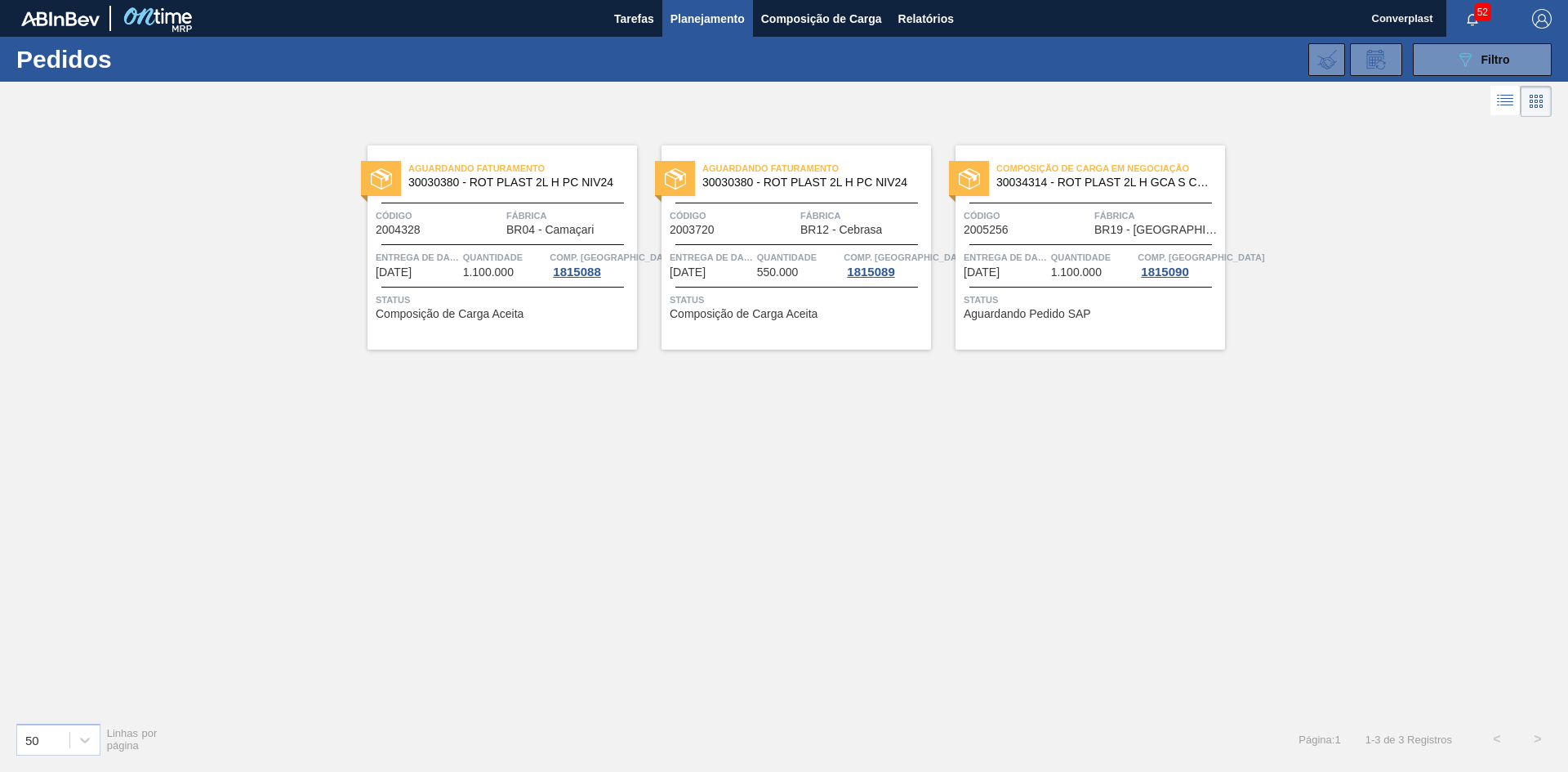
click at [404, 267] on font "[DATE]" at bounding box center [393, 272] width 36 height 13
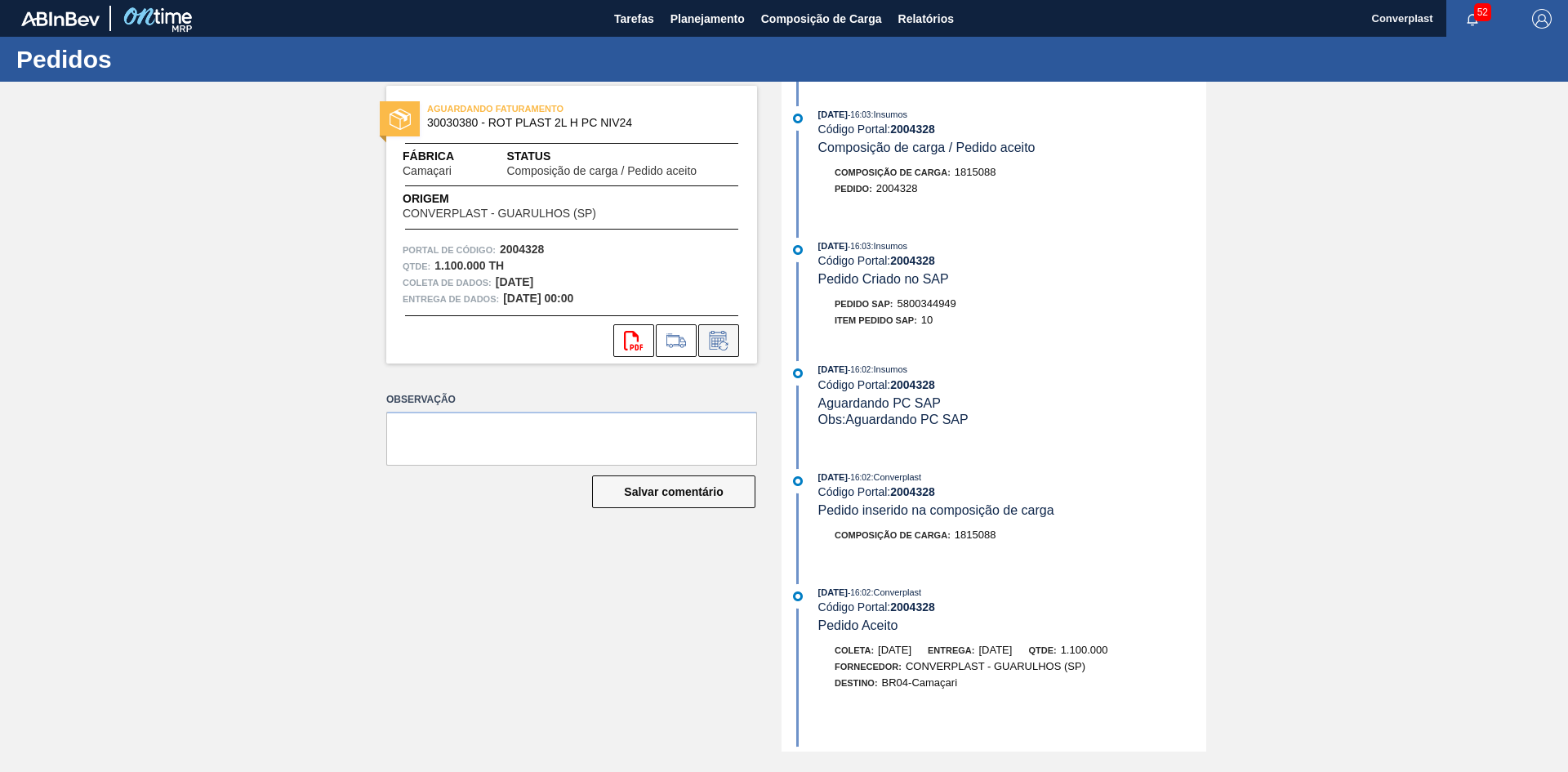
click at [712, 344] on icon at bounding box center [717, 342] width 12 height 10
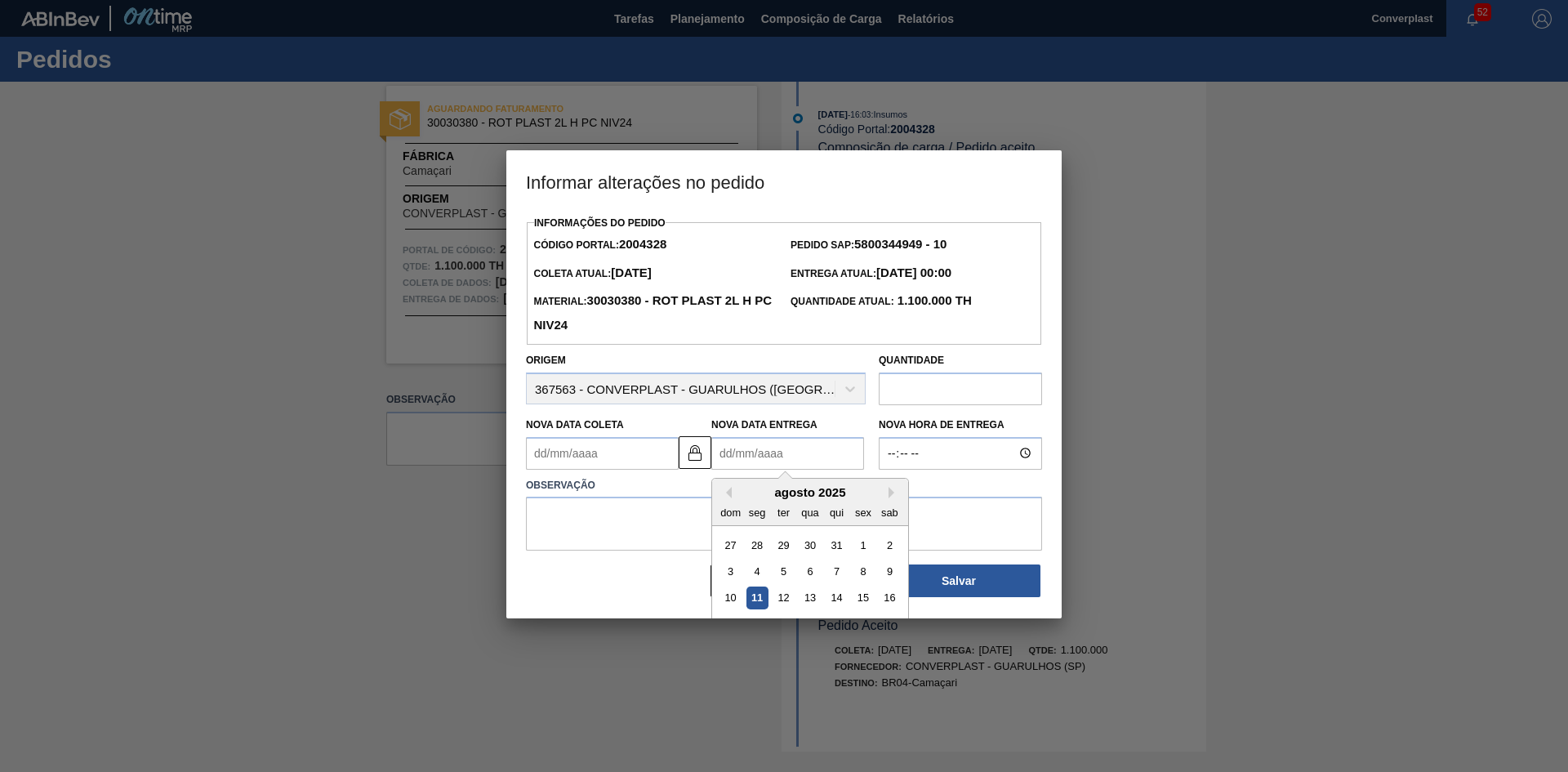
click at [740, 453] on Entrega "Nova Data Entrega" at bounding box center [787, 453] width 152 height 33
type Coleta "[DATE]"
type Entrega "2"
type Coleta "[DATE]"
type Entrega "[DATE]"
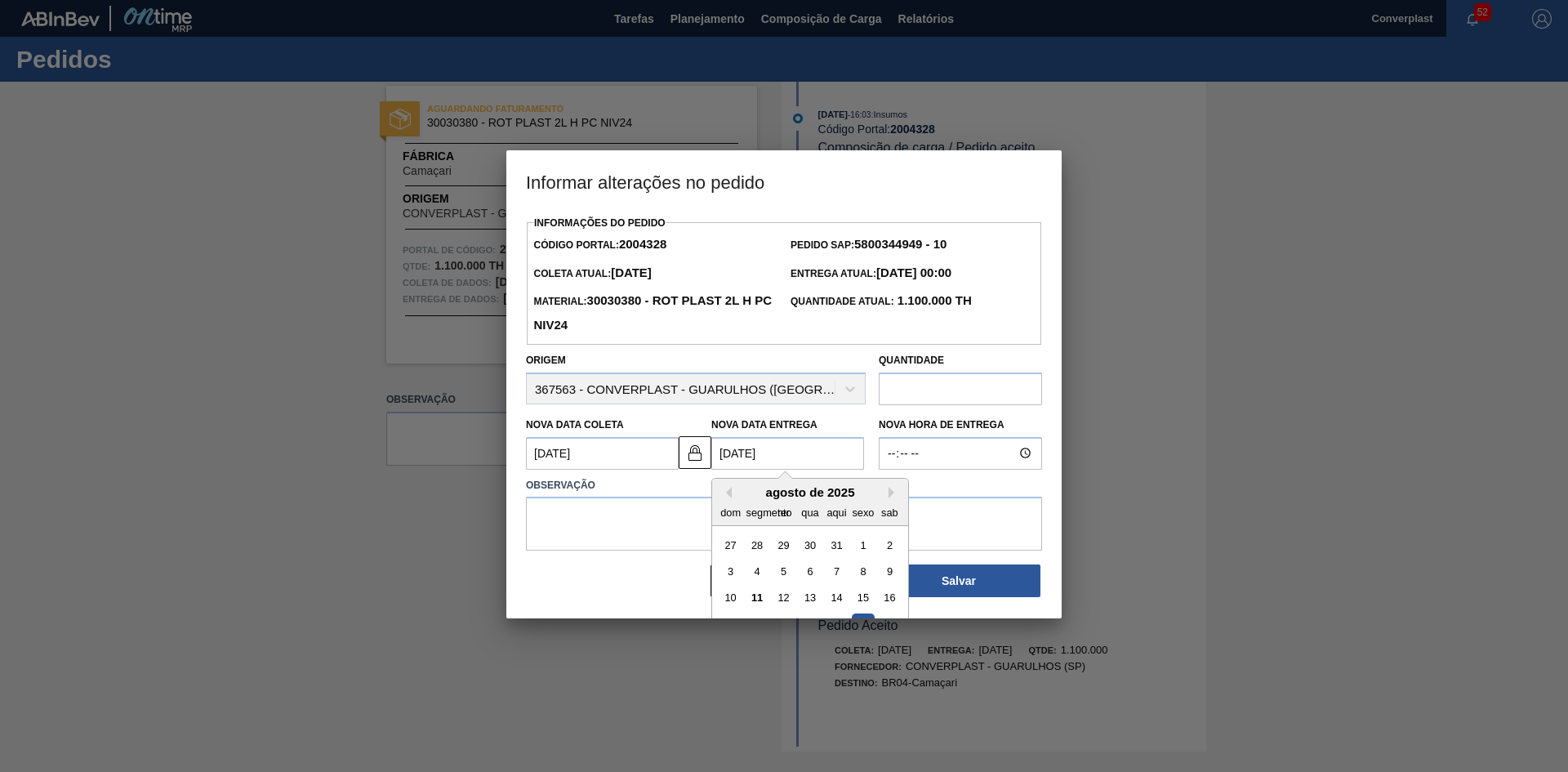
click at [617, 465] on Coleta "[DATE]" at bounding box center [602, 453] width 152 height 33
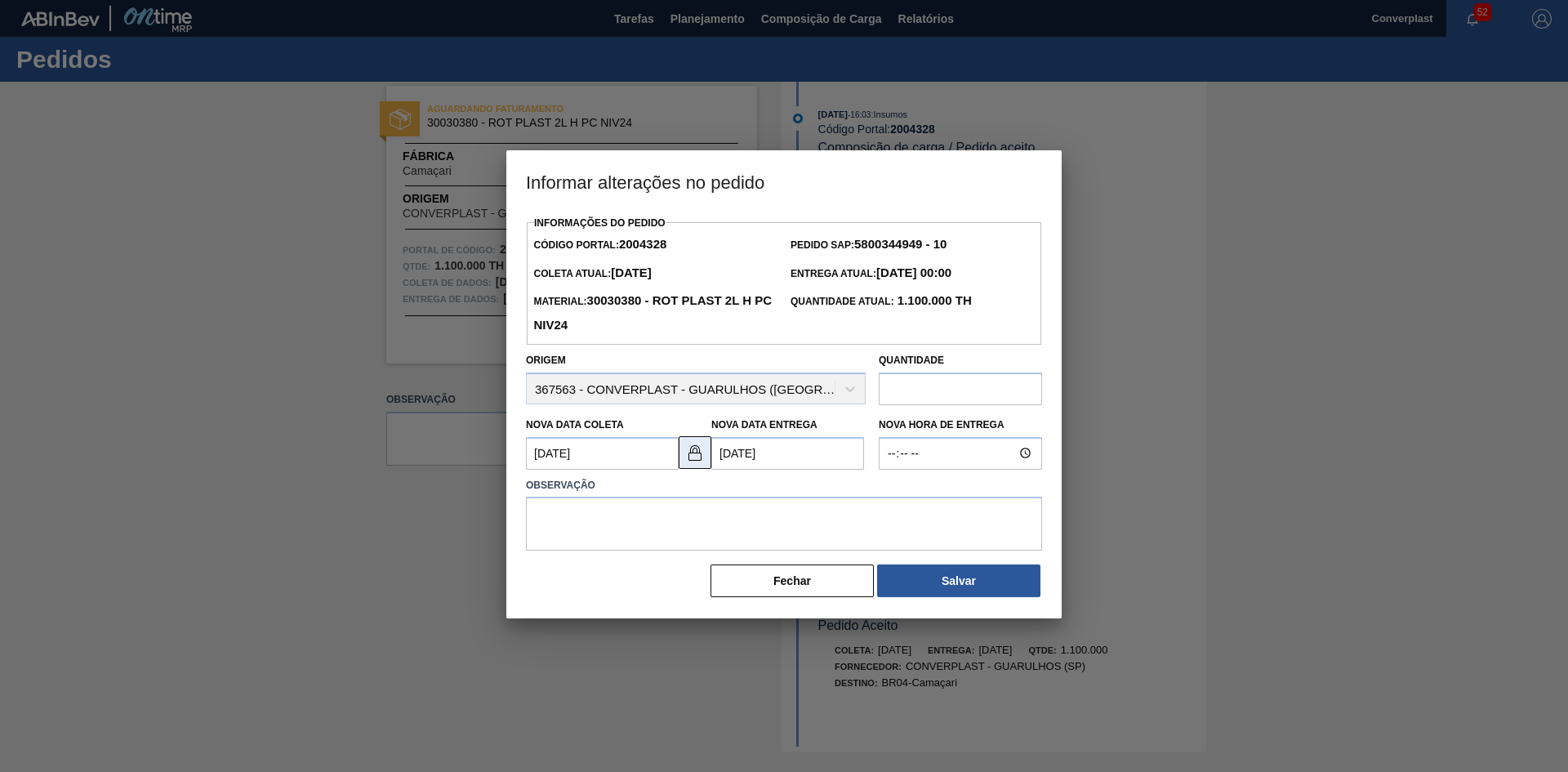
click at [685, 457] on img at bounding box center [695, 452] width 19 height 19
click at [556, 451] on Coleta "[DATE]" at bounding box center [602, 453] width 152 height 33
click at [566, 595] on font "11" at bounding box center [572, 598] width 12 height 12
type Coleta "[DATE]"
click at [547, 525] on textarea at bounding box center [784, 524] width 516 height 54
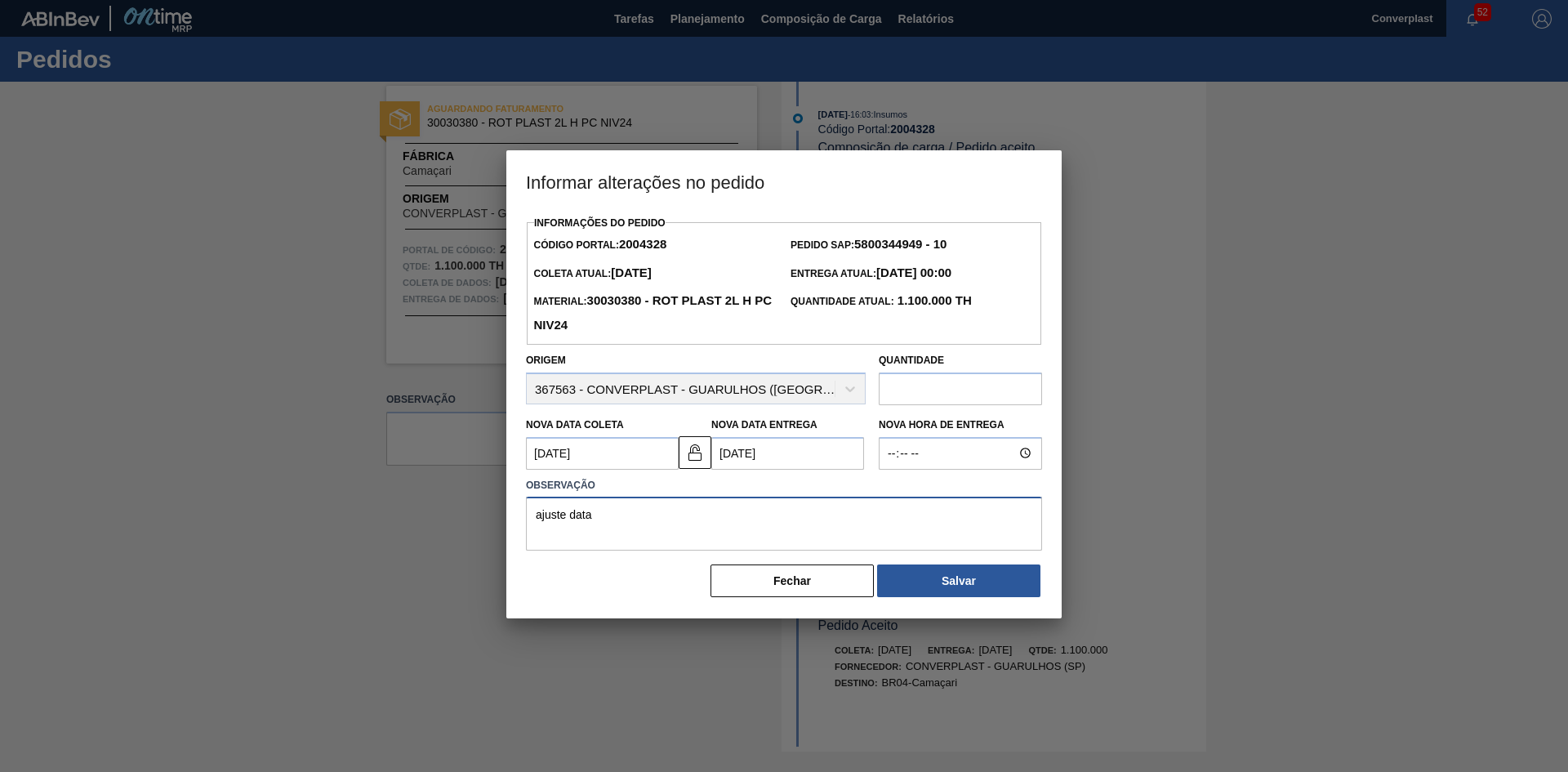
type textarea "ajuste data"
drag, startPoint x: 679, startPoint y: 245, endPoint x: 620, endPoint y: 254, distance: 59.7
click at [620, 254] on div "Código Portal: 2004328" at bounding box center [655, 245] width 257 height 25
click at [941, 582] on font "Salvar" at bounding box center [958, 580] width 35 height 13
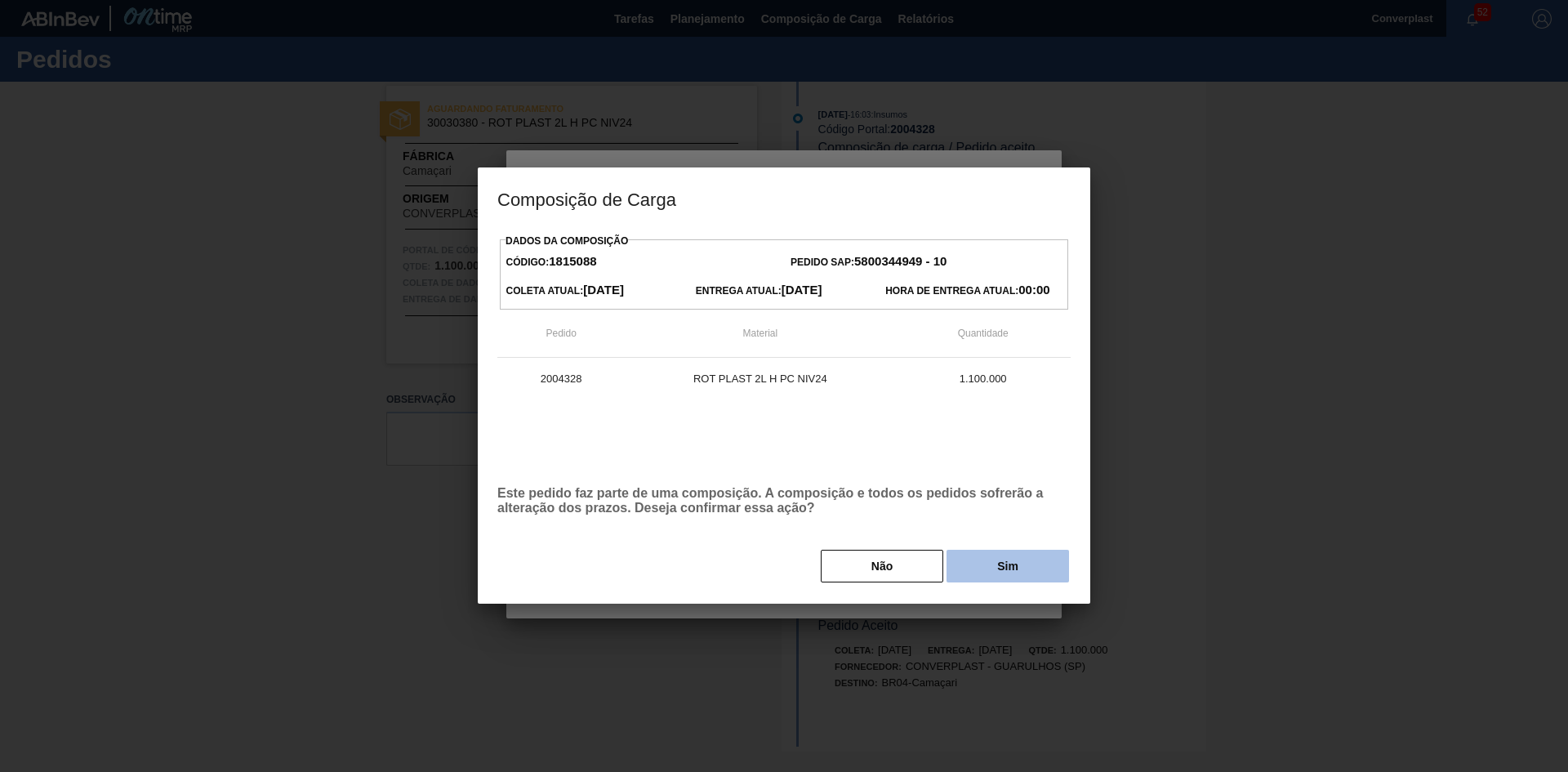
click at [965, 570] on button "Sim" at bounding box center [1007, 565] width 123 height 33
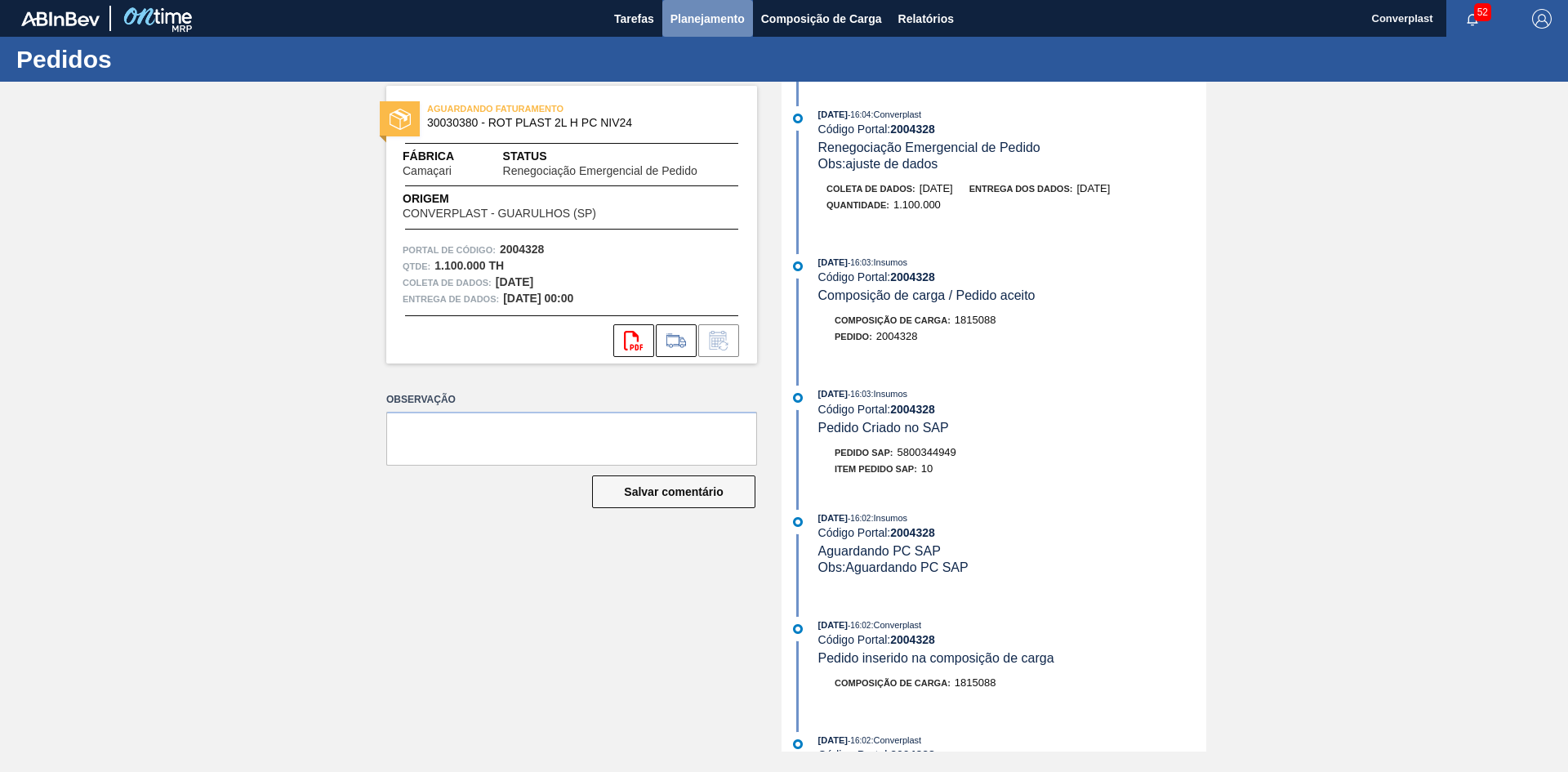
click at [672, 2] on button "Planejamento" at bounding box center [707, 18] width 91 height 36
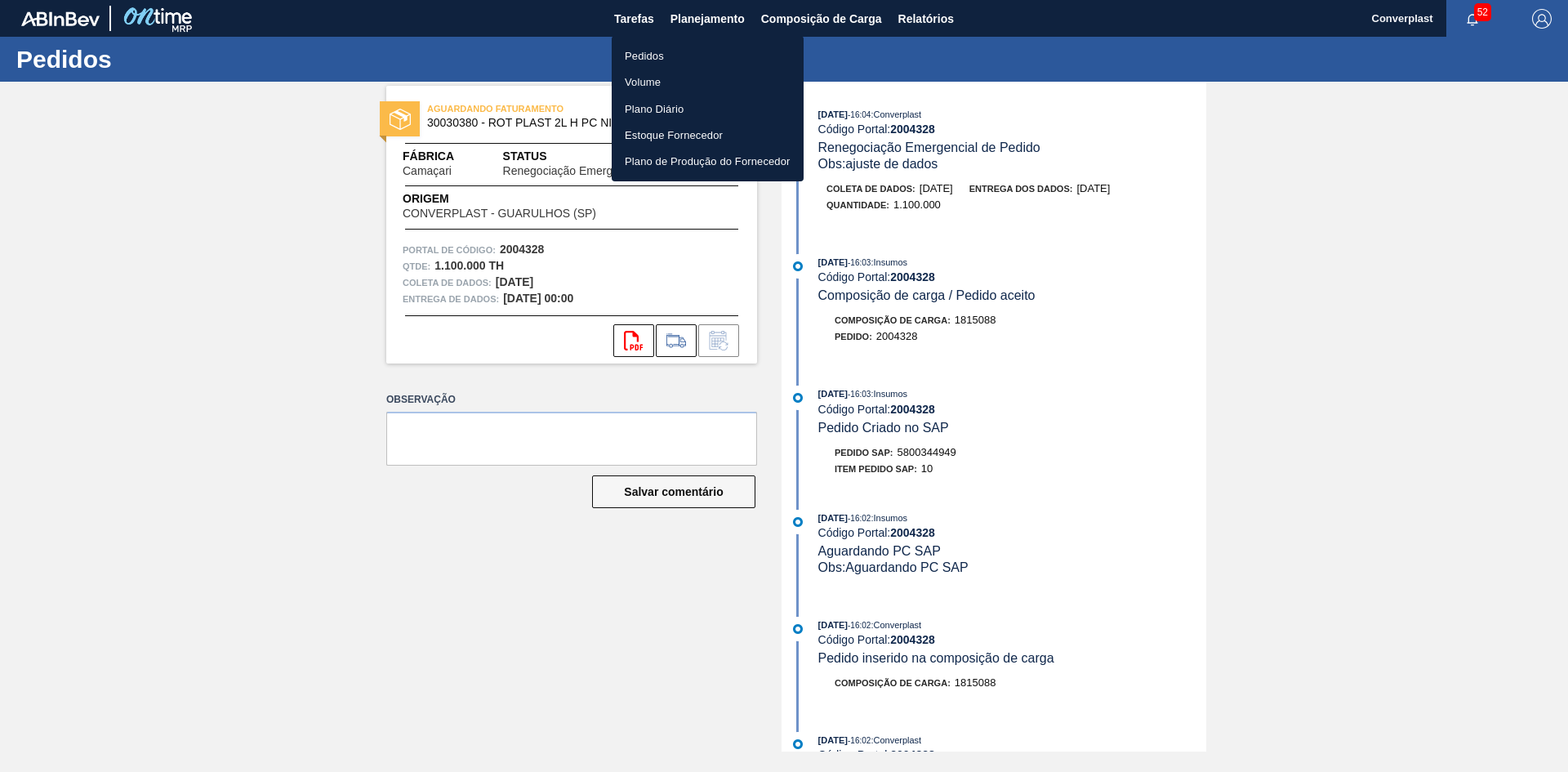
click at [646, 54] on font "Pedidos" at bounding box center [644, 56] width 39 height 12
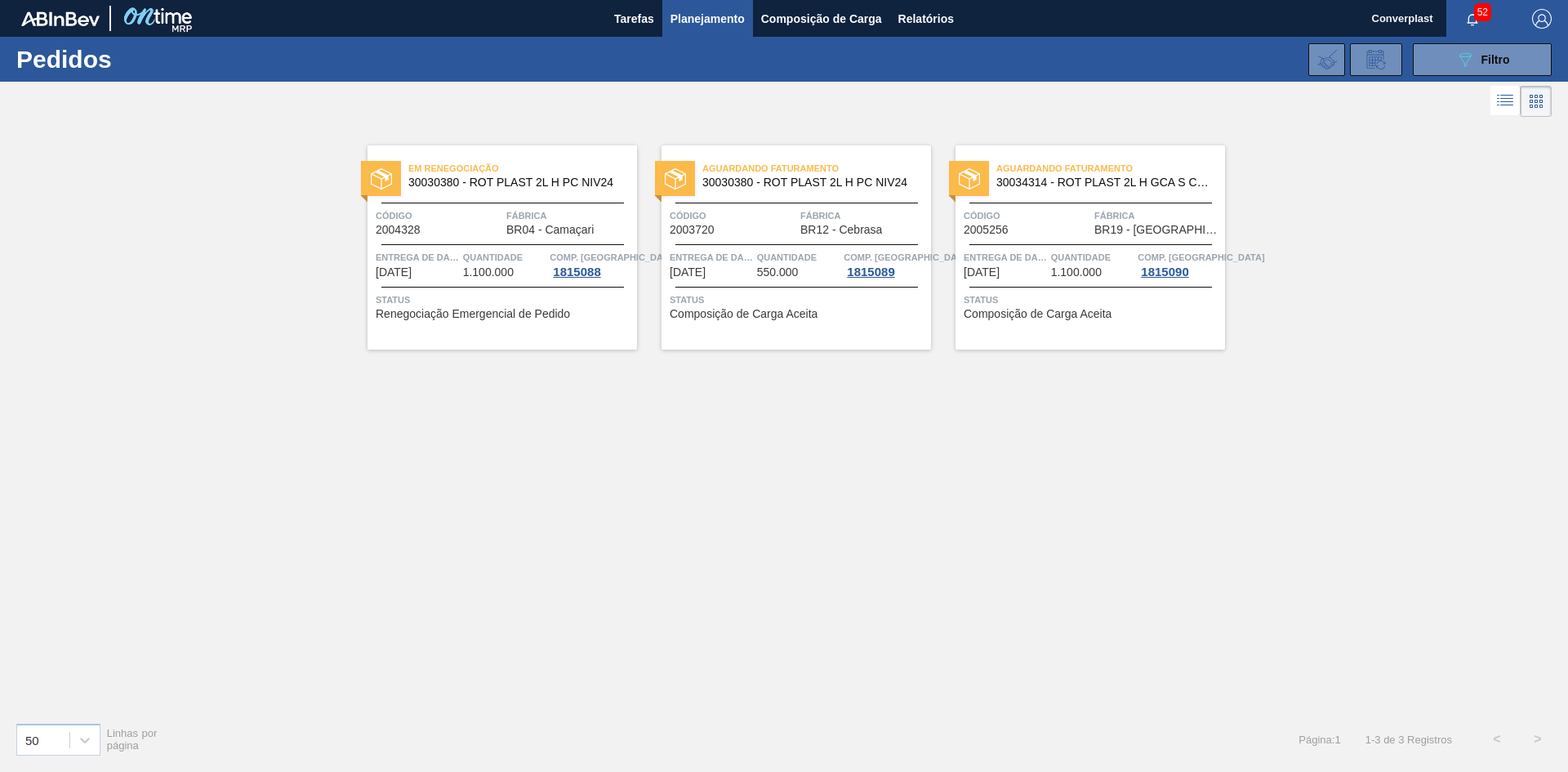
drag, startPoint x: 499, startPoint y: 442, endPoint x: 513, endPoint y: 434, distance: 16.1
click at [499, 442] on div "Em renegociação 30030380 - ROT PLAST 2L H PC NIV24 Código 2004328 Fábrica BR04 …" at bounding box center [784, 415] width 1568 height 588
